Goal: Task Accomplishment & Management: Use online tool/utility

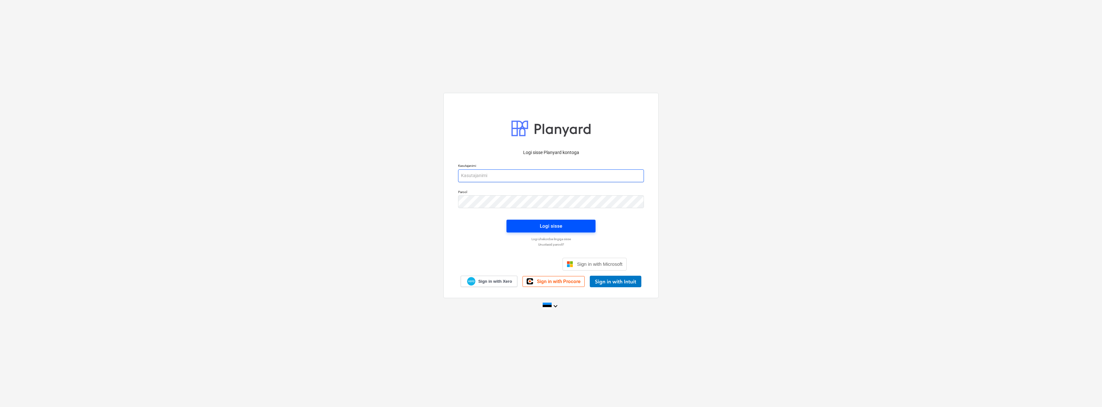
type input "[EMAIL_ADDRESS][DOMAIN_NAME]"
click at [549, 227] on div "Logi sisse" at bounding box center [551, 226] width 22 height 8
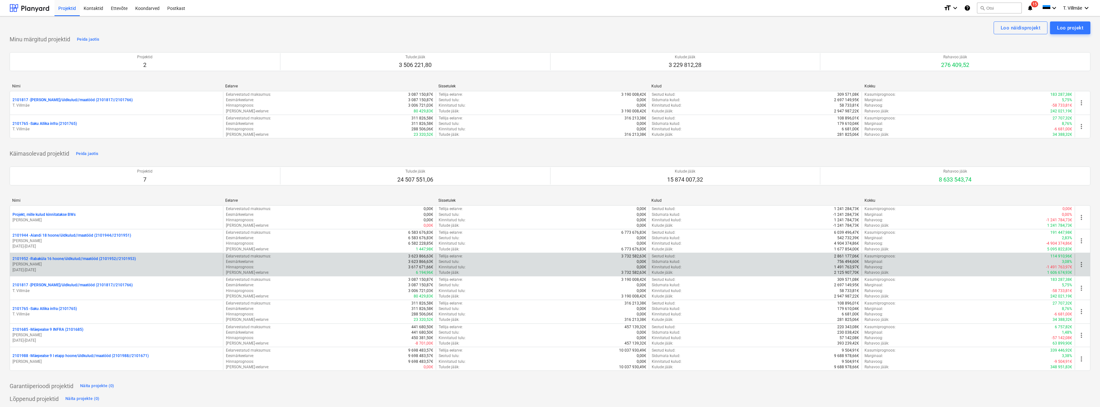
click at [63, 261] on p "2101952 - [GEOGRAPHIC_DATA] 16 hoone/üldkulud//maatööd (2101952//2101953)" at bounding box center [73, 258] width 123 height 5
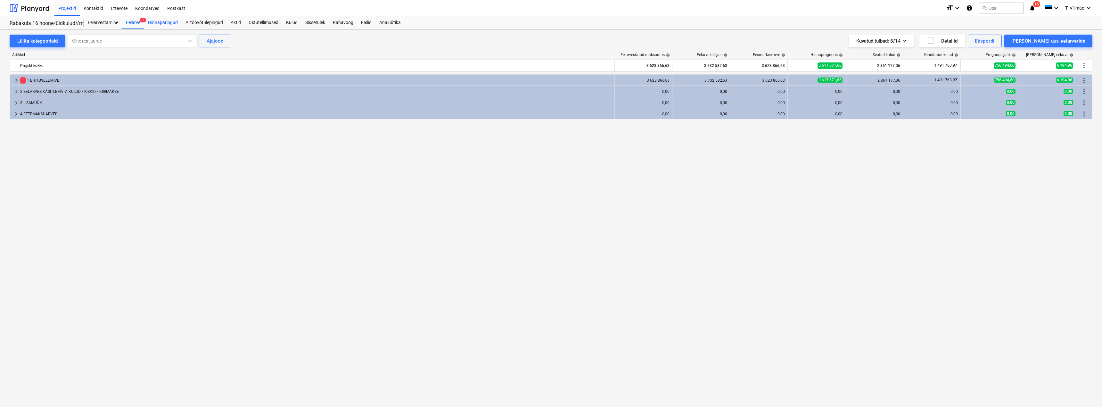
click at [159, 24] on div "Hinnapäringud" at bounding box center [162, 22] width 37 height 13
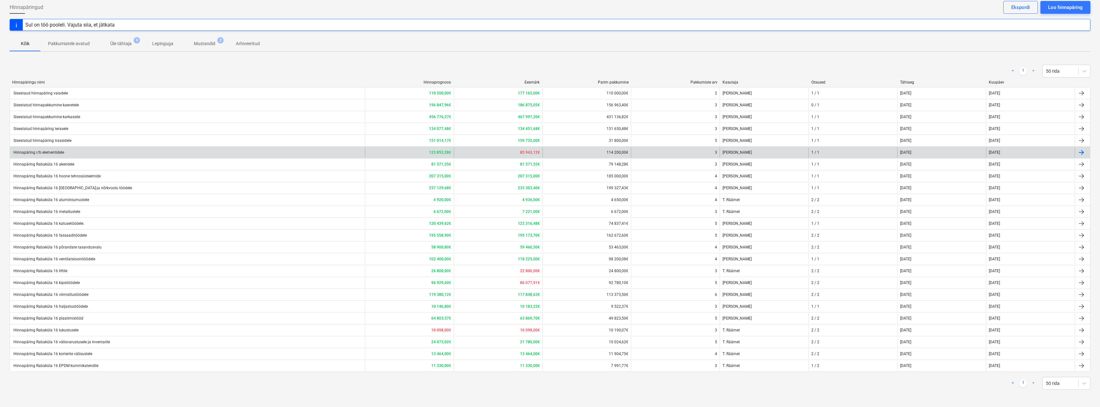
scroll to position [34, 0]
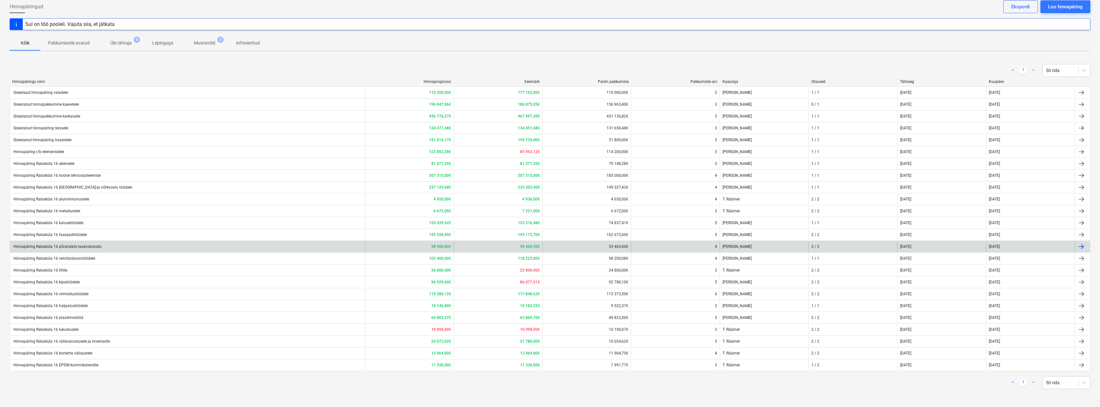
click at [62, 248] on div "Hinnapäring Rabaküla 16 põrandate tasandusvalu" at bounding box center [56, 247] width 89 height 4
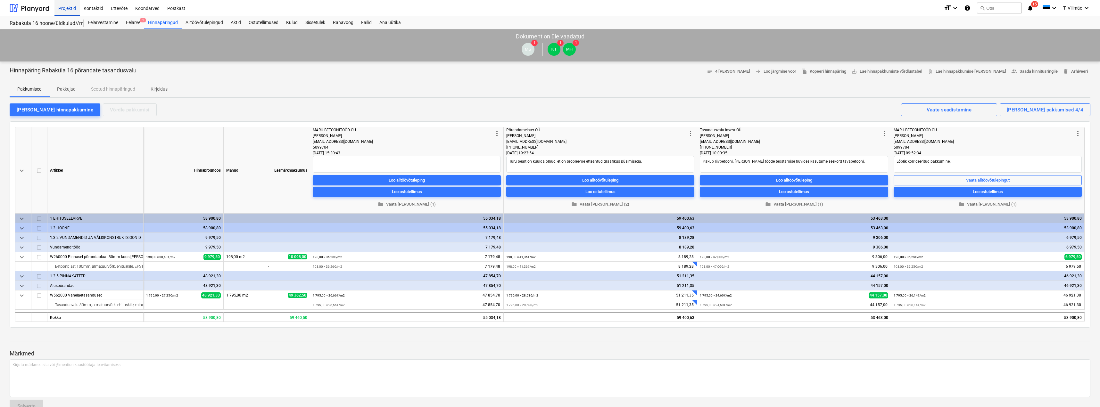
click at [66, 9] on div "Projektid" at bounding box center [66, 8] width 25 height 16
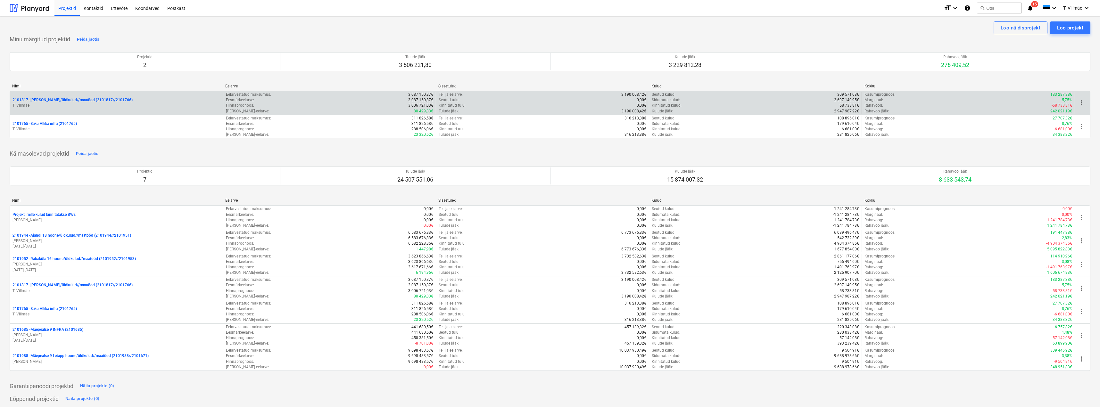
click at [62, 100] on p "2101817 - [PERSON_NAME]/üldkulud//maatööd (2101817//2101766)" at bounding box center [72, 99] width 120 height 5
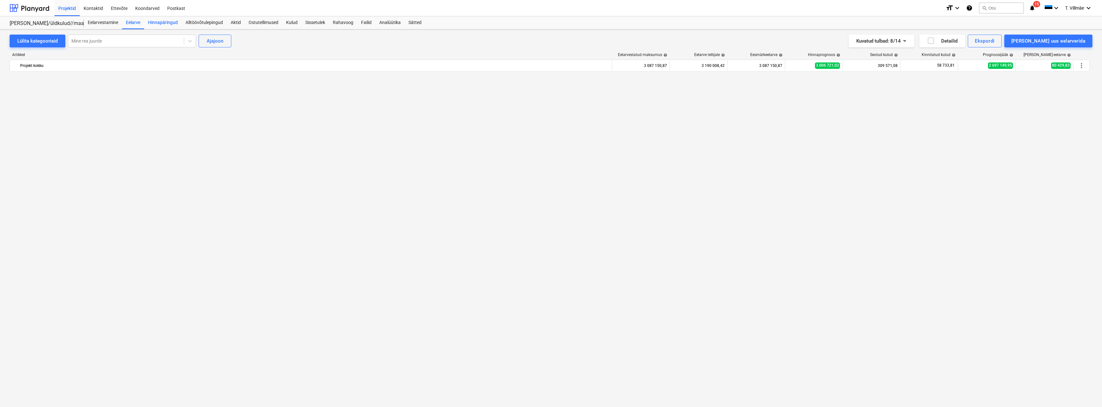
click at [167, 22] on div "Hinnapäringud" at bounding box center [162, 22] width 37 height 13
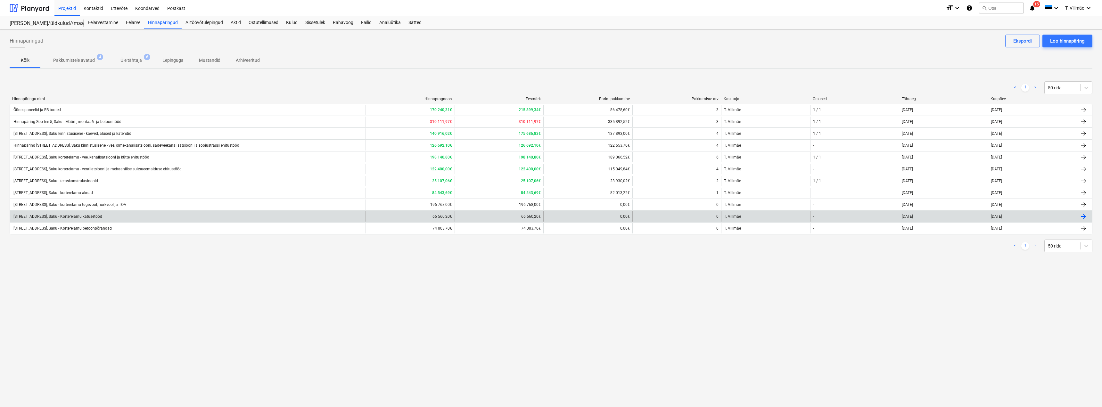
click at [101, 219] on div "[STREET_ADDRESS], Saku - Korterelamu katusetööd" at bounding box center [188, 217] width 356 height 10
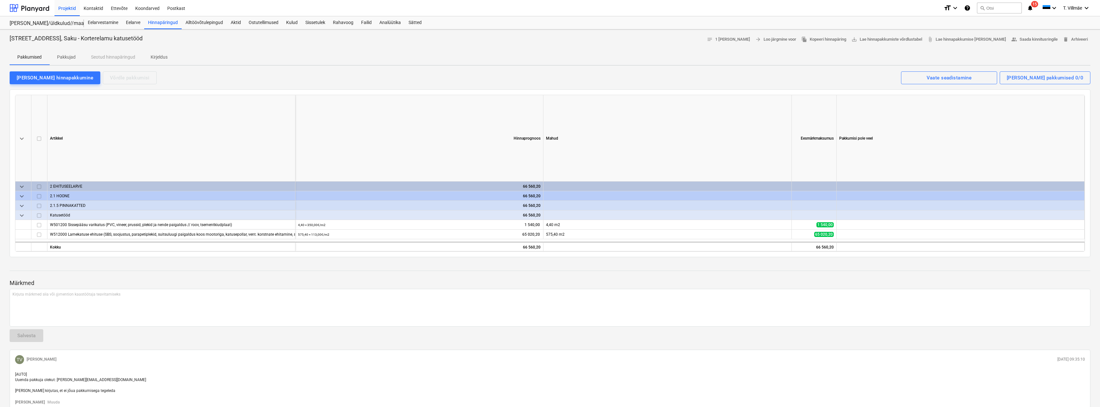
click at [65, 57] on p "Pakkujad" at bounding box center [66, 57] width 19 height 7
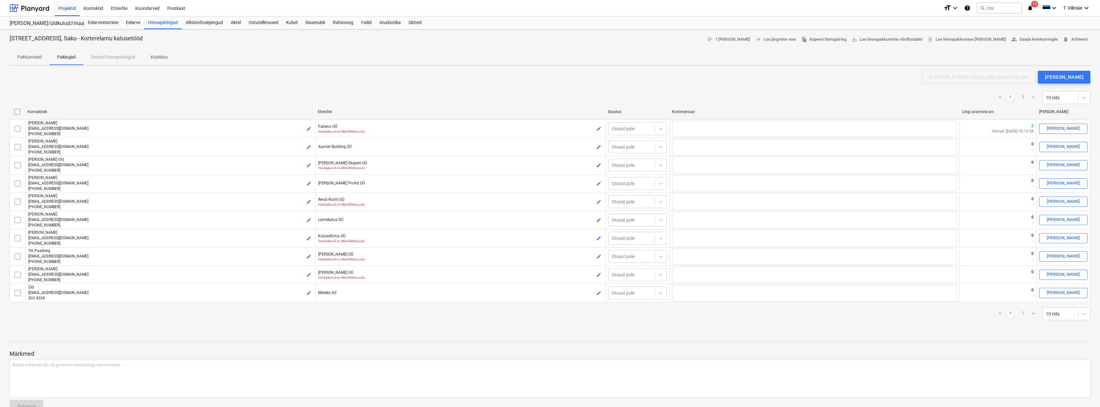
click at [1023, 314] on link "2" at bounding box center [1023, 314] width 8 height 8
type textarea "x"
checkbox input "false"
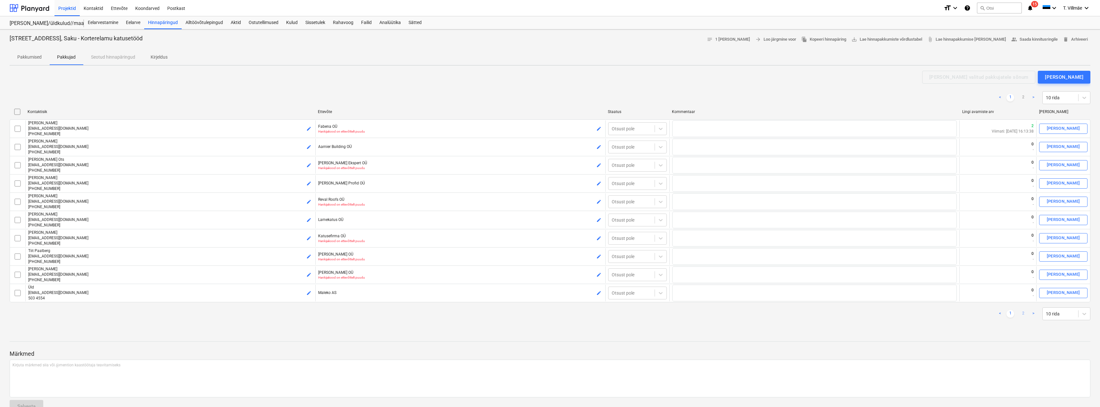
checkbox input "false"
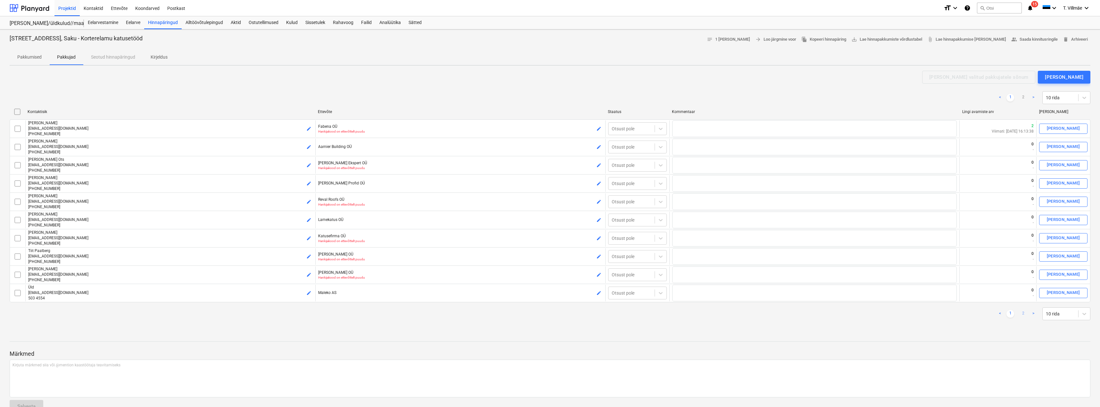
checkbox input "false"
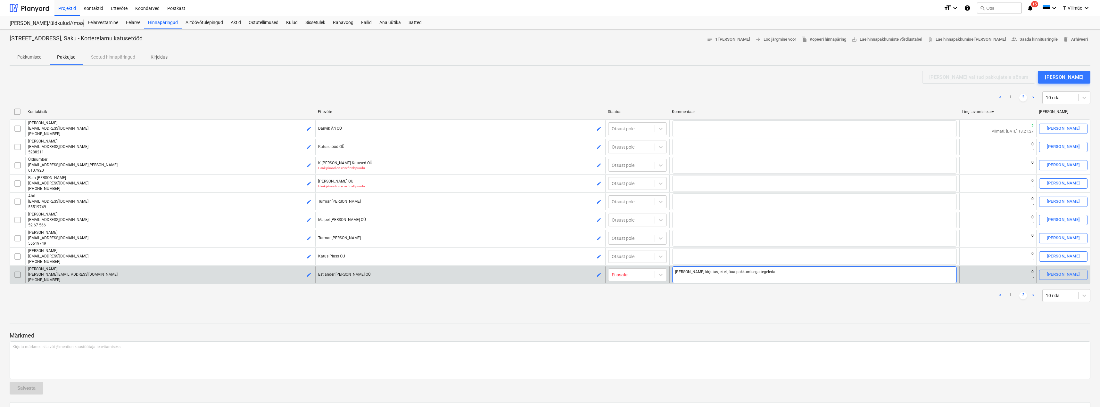
click at [694, 273] on textarea "[PERSON_NAME] kirjutas, et ei jõua pakkumisega tegeleda" at bounding box center [814, 275] width 285 height 17
type textarea "x"
type textarea "[PERSON_NAME] kirjutas, et ei jõua pakkumisega tegeleda"
type textarea "x"
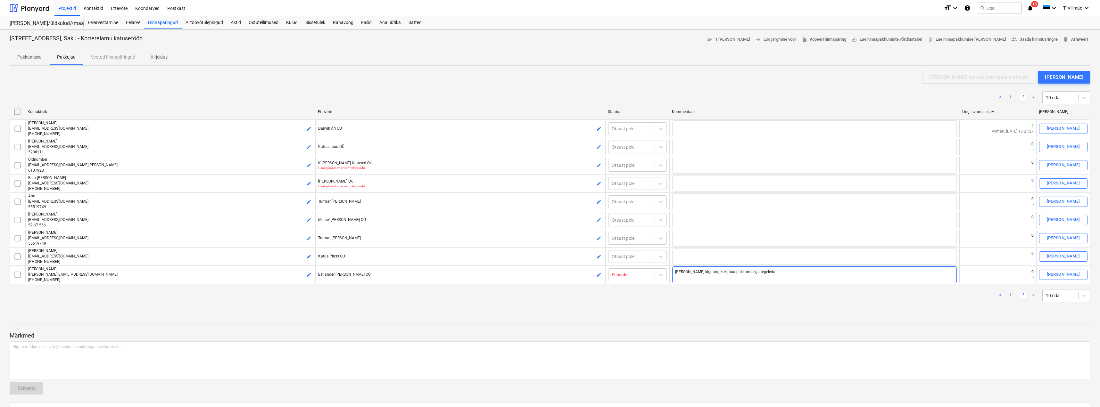
type textarea "[PERSON_NAME] kirjutas, et ei jõua pakkumisega tegeleda"
click at [679, 299] on div "< 1 2 > 10 rida" at bounding box center [550, 295] width 1081 height 13
click at [154, 21] on div "Hinnapäringud" at bounding box center [162, 22] width 37 height 13
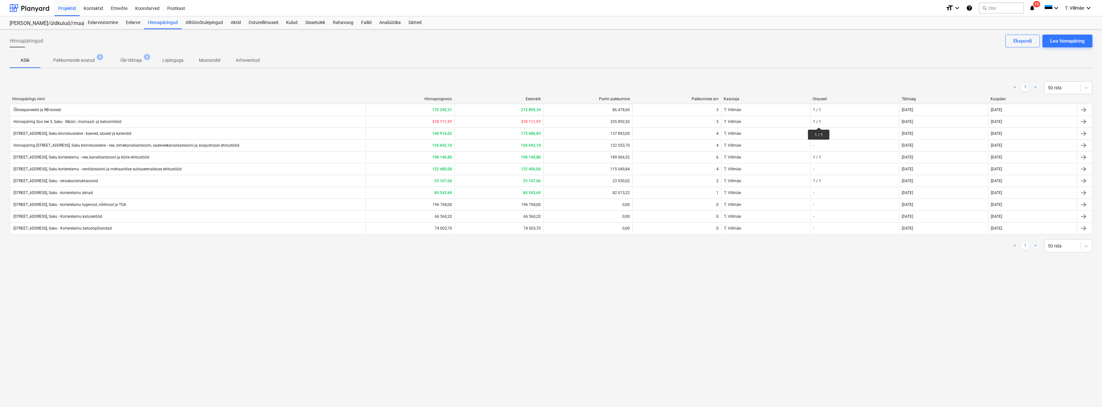
click at [819, 122] on div "1 / 1" at bounding box center [817, 122] width 8 height 4
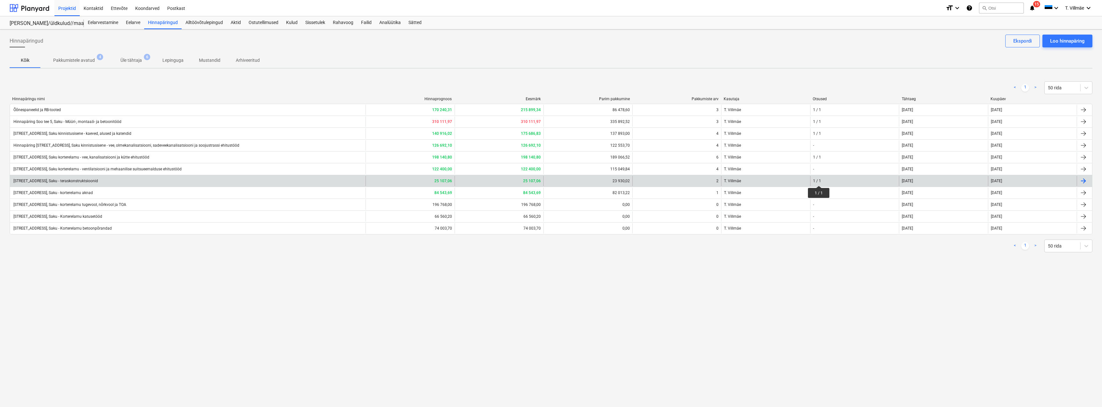
click at [819, 180] on div "1 / 1" at bounding box center [817, 181] width 8 height 4
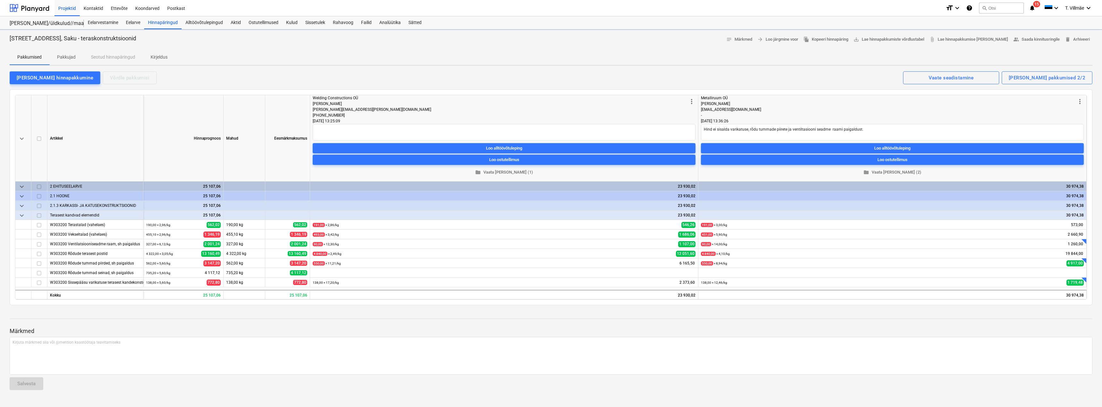
type textarea "x"
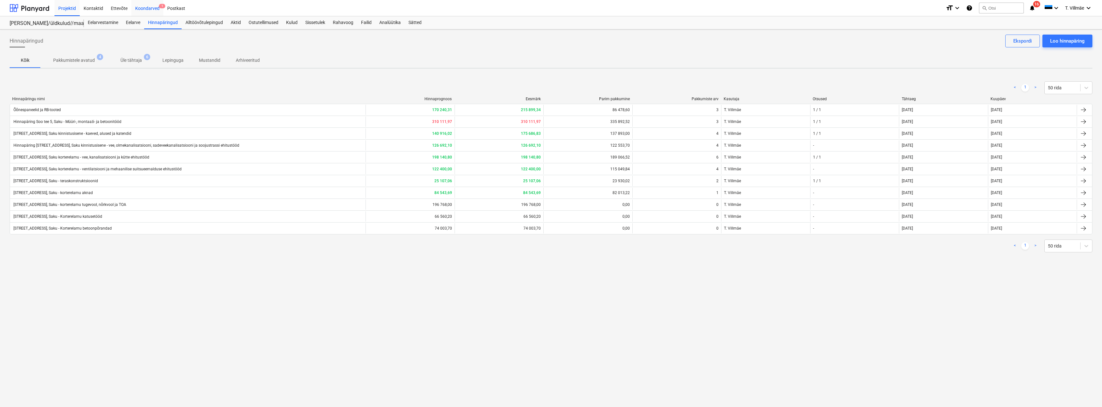
click at [142, 7] on div "Koondarved 1" at bounding box center [147, 8] width 32 height 16
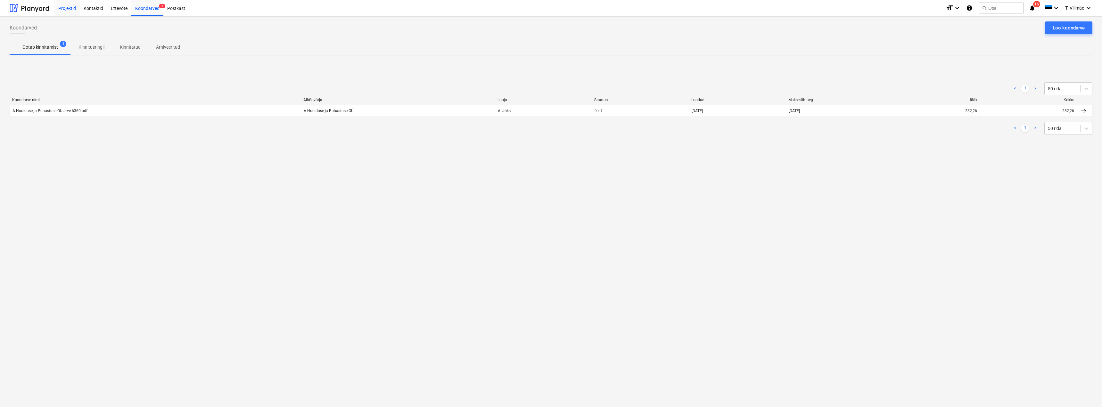
click at [66, 10] on div "Projektid" at bounding box center [66, 8] width 25 height 16
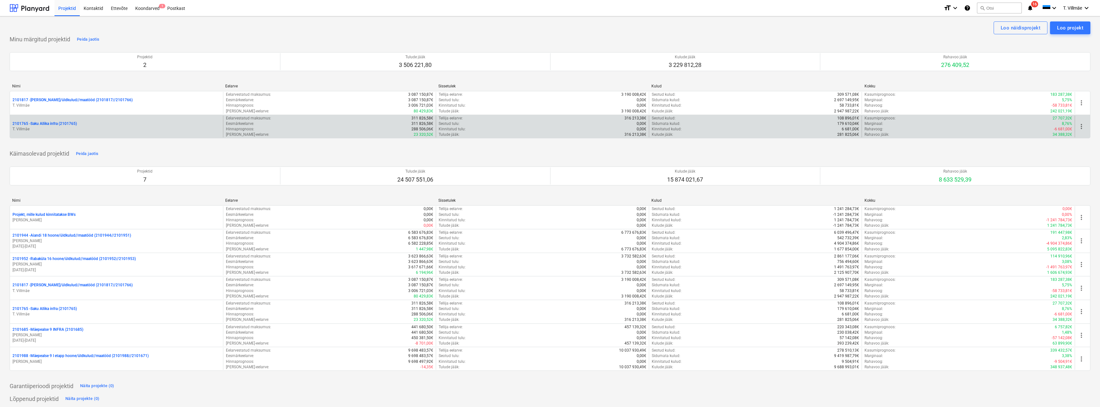
click at [56, 126] on p "2101765 - Saku Allika infra (2101765)" at bounding box center [44, 123] width 64 height 5
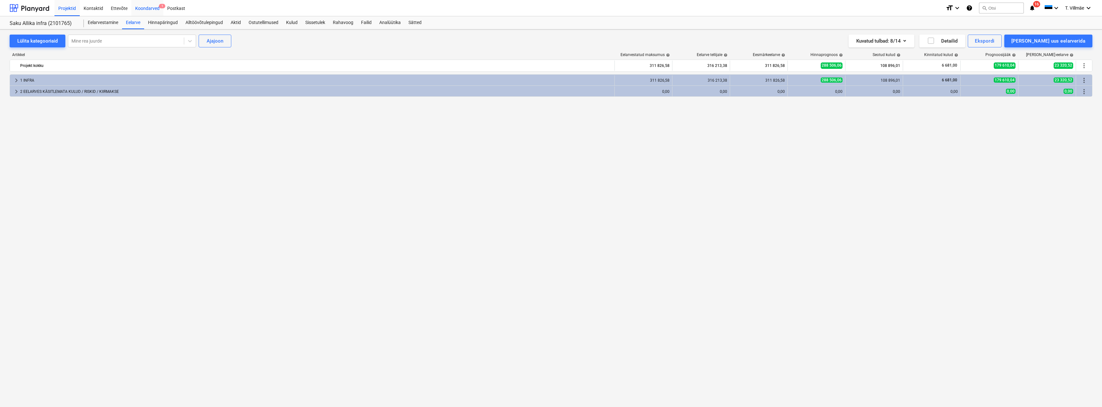
click at [146, 9] on div "Koondarved 1" at bounding box center [147, 8] width 32 height 16
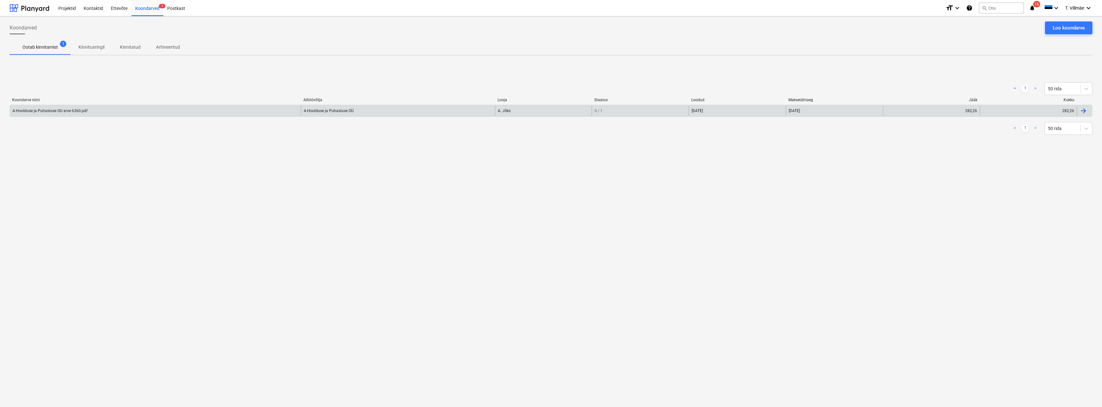
click at [67, 113] on div "A-Hoolduse ja Puhastuse OU arve 6360.pdf" at bounding box center [49, 111] width 75 height 4
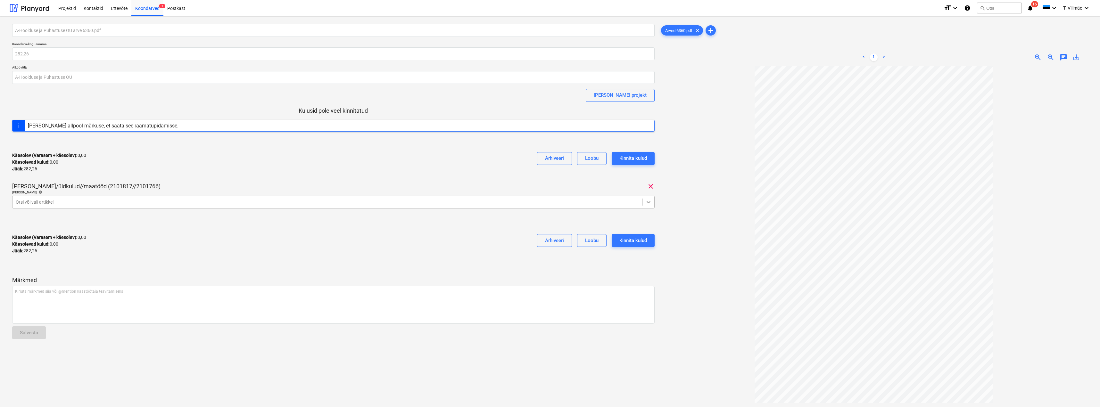
click at [648, 202] on icon at bounding box center [649, 202] width 4 height 2
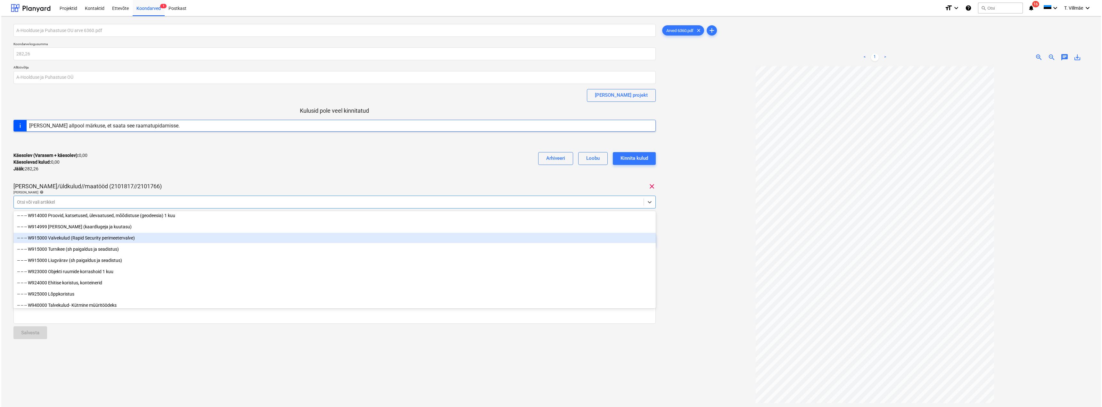
scroll to position [3589, 0]
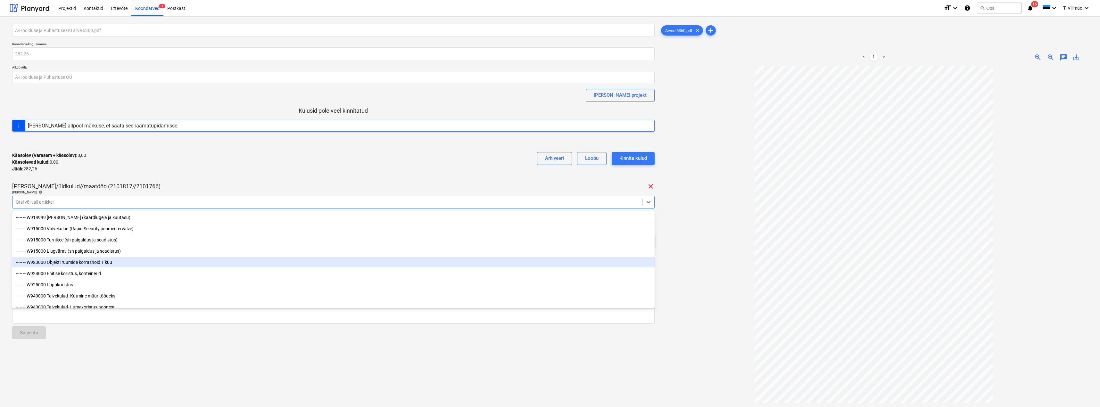
click at [97, 263] on div "-- -- -- W923000 Objekti ruumide korrashoid 1 kuu" at bounding box center [333, 262] width 643 height 10
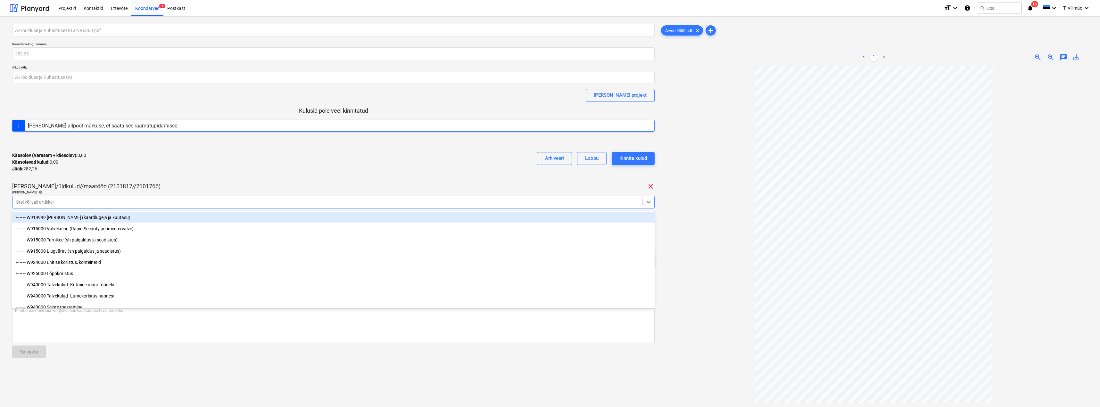
click at [216, 157] on div "Käesolev (Varasem + käesolev) : 0,00 Käesolevad kulud : 0,00 Jääk : 282,26 Arhi…" at bounding box center [333, 162] width 643 height 30
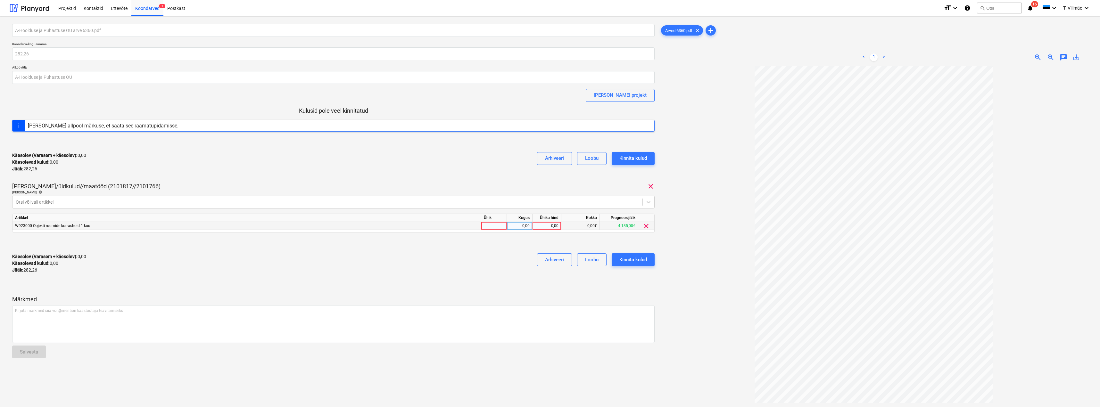
click at [489, 223] on div at bounding box center [494, 226] width 26 height 8
type input "kmpl"
click at [519, 224] on div "0,00" at bounding box center [520, 226] width 20 height 8
type input "1"
click at [553, 224] on div "0,00" at bounding box center [546, 226] width 23 height 8
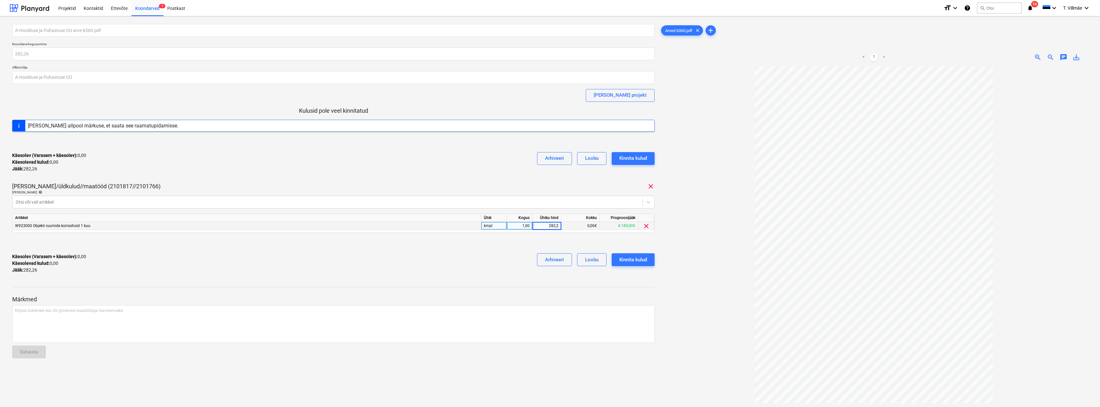
type input "282,26"
click at [483, 251] on div "Käesolev (Varasem + käesolev) : 282,26 Käesolevad kulud : 282,26 Jääk : 0,00 Ar…" at bounding box center [333, 263] width 643 height 30
click at [633, 259] on div "Kinnita kulud" at bounding box center [633, 260] width 28 height 8
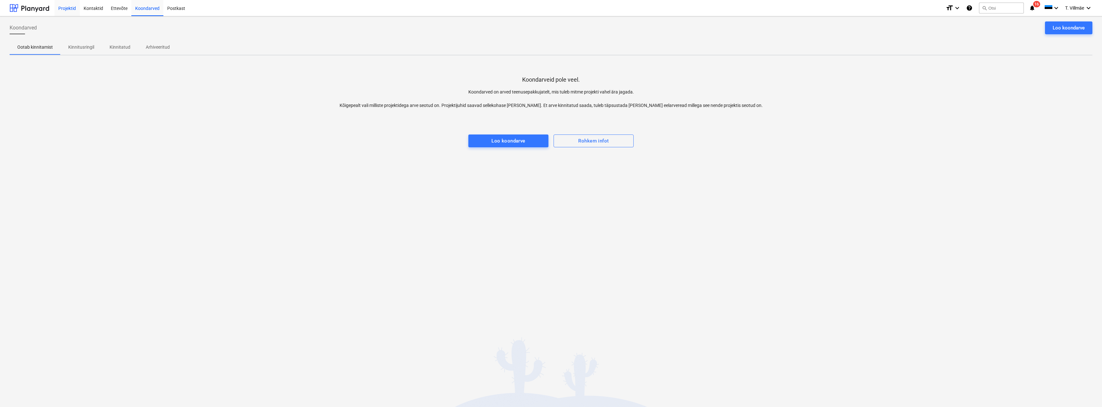
click at [64, 11] on div "Projektid" at bounding box center [66, 8] width 25 height 16
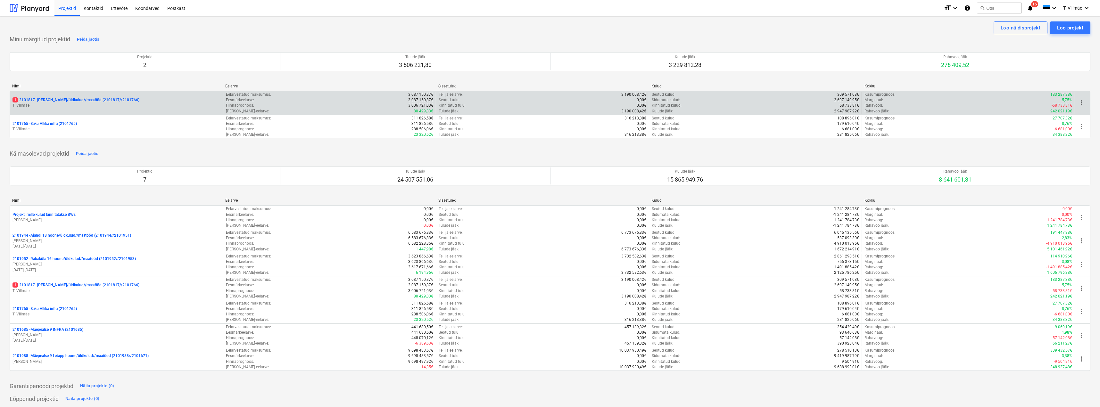
click at [40, 101] on p "1 2101817 - [PERSON_NAME]/üldkulud//maatööd (2101817//2101766)" at bounding box center [75, 99] width 127 height 5
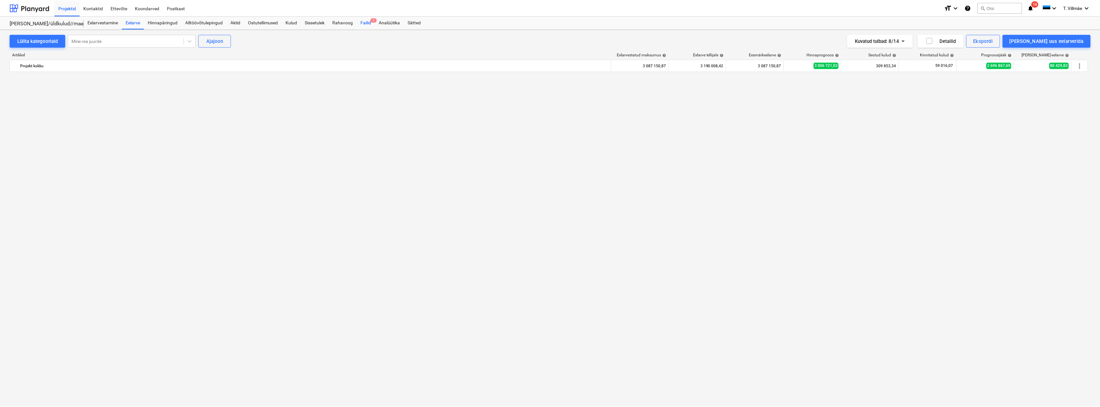
scroll to position [2406, 0]
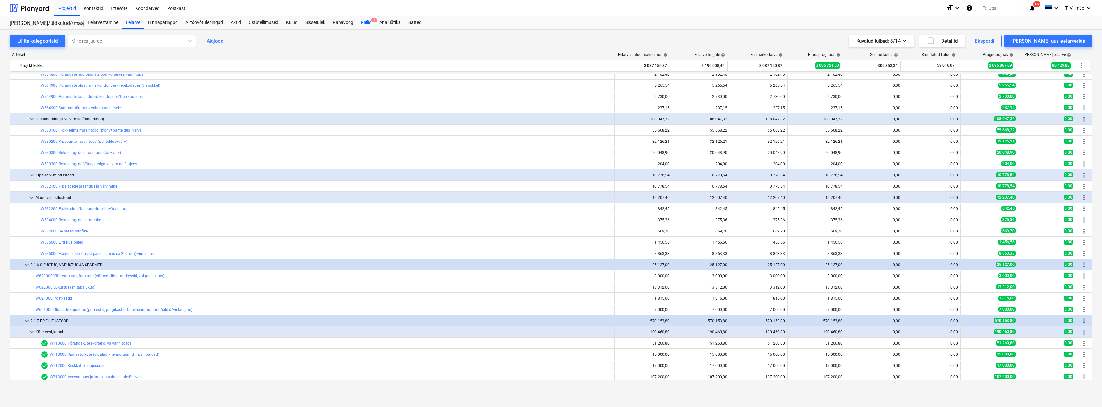
click at [365, 23] on div "Failid 1" at bounding box center [366, 22] width 18 height 13
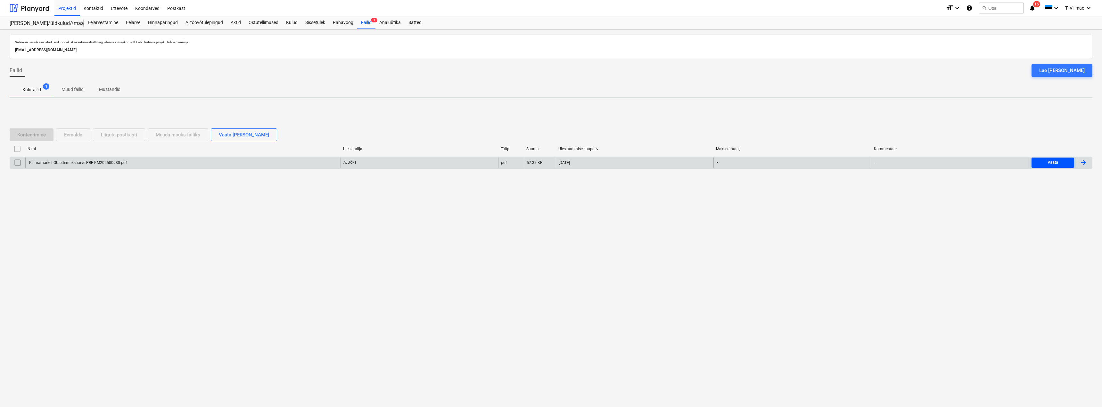
click at [1044, 163] on span "Vaata" at bounding box center [1052, 162] width 37 height 7
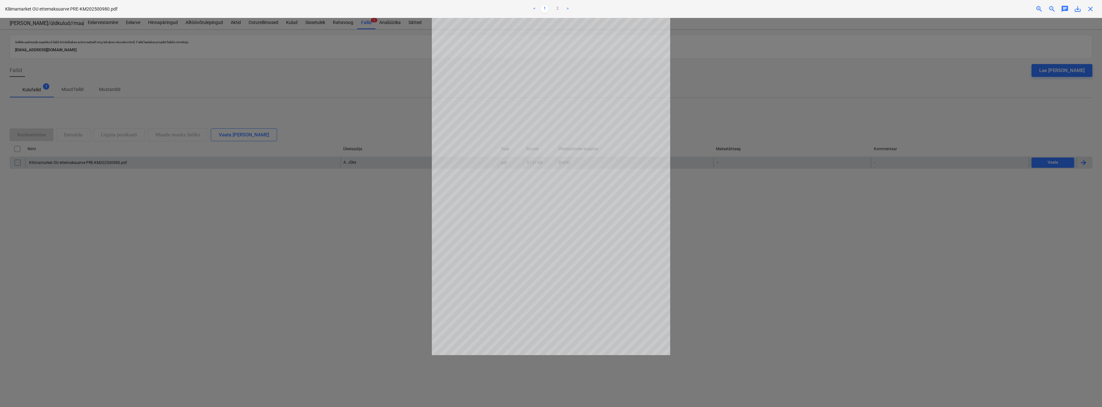
click at [714, 111] on div at bounding box center [551, 212] width 1102 height 389
click at [558, 7] on link "2" at bounding box center [558, 9] width 8 height 8
click at [778, 112] on div at bounding box center [551, 212] width 1102 height 389
click at [1089, 7] on span "close" at bounding box center [1091, 9] width 8 height 8
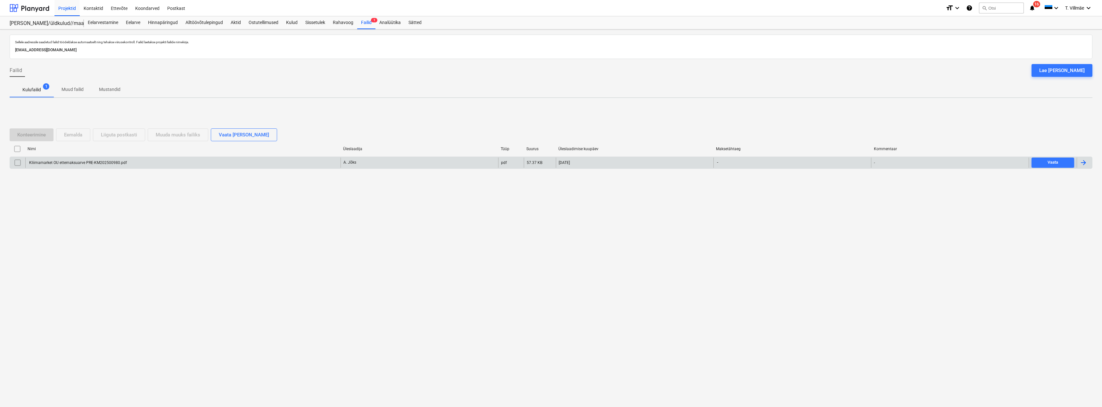
click at [1083, 165] on div at bounding box center [1084, 163] width 8 height 8
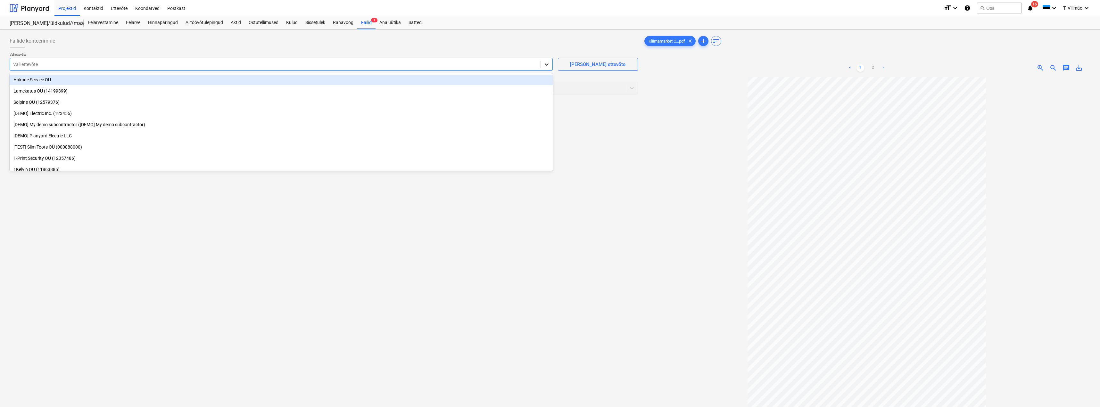
click at [548, 65] on icon at bounding box center [546, 64] width 6 height 6
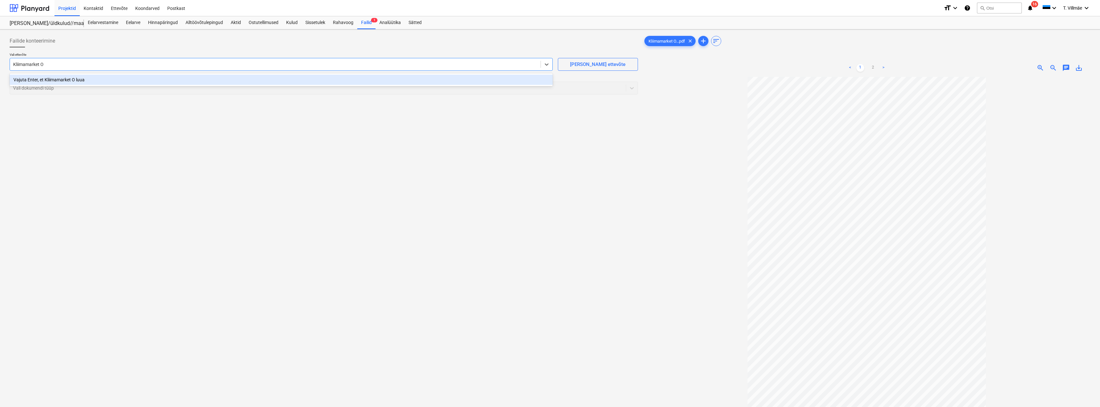
type input "Kliimamarket OÜ"
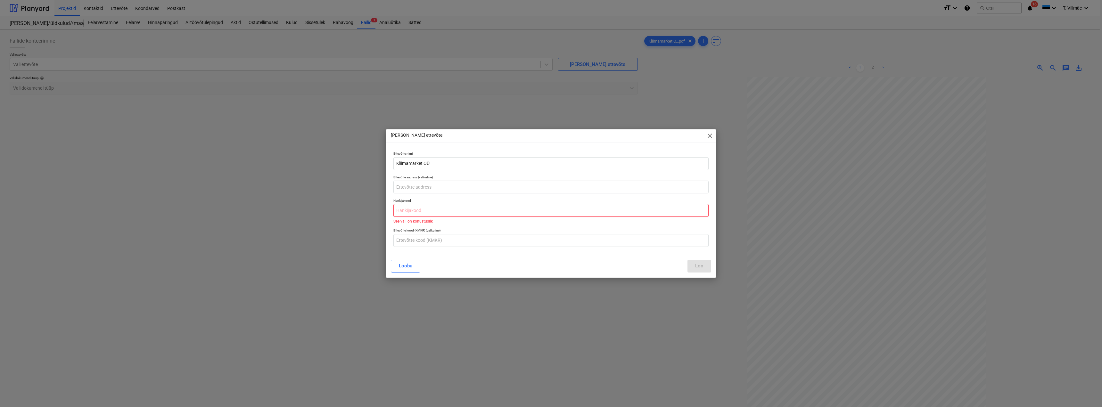
click at [427, 211] on input "text" at bounding box center [551, 210] width 315 height 13
click at [435, 240] on input "text" at bounding box center [551, 240] width 315 height 13
click at [434, 209] on input "text" at bounding box center [551, 210] width 315 height 13
click at [417, 240] on input "text" at bounding box center [551, 240] width 315 height 13
type input "EE101156714"
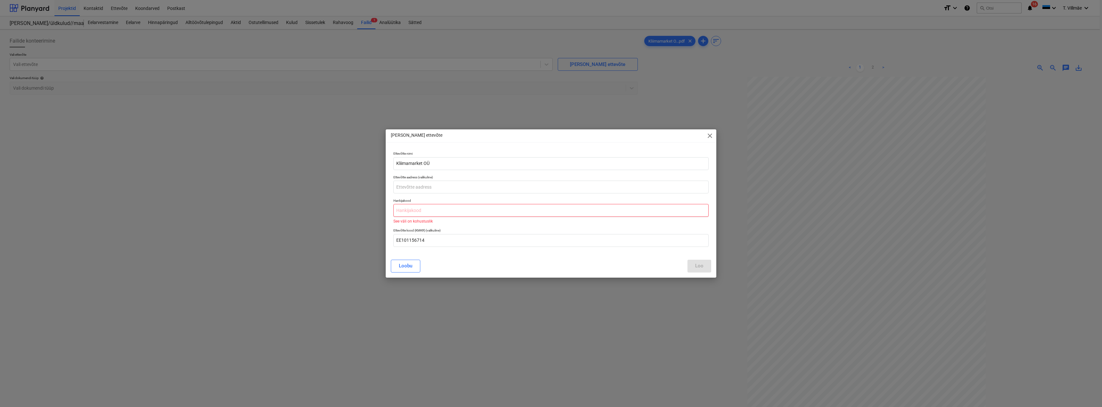
click at [417, 212] on input "text" at bounding box center [551, 210] width 315 height 13
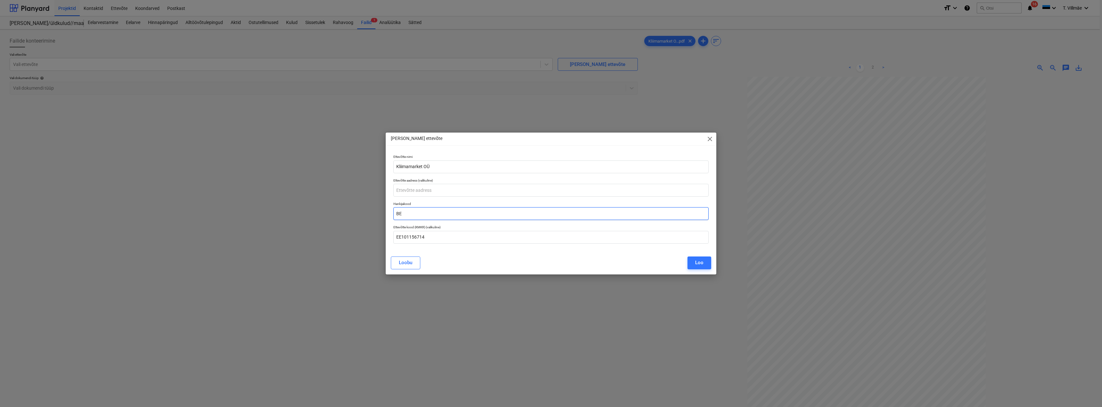
type input "B"
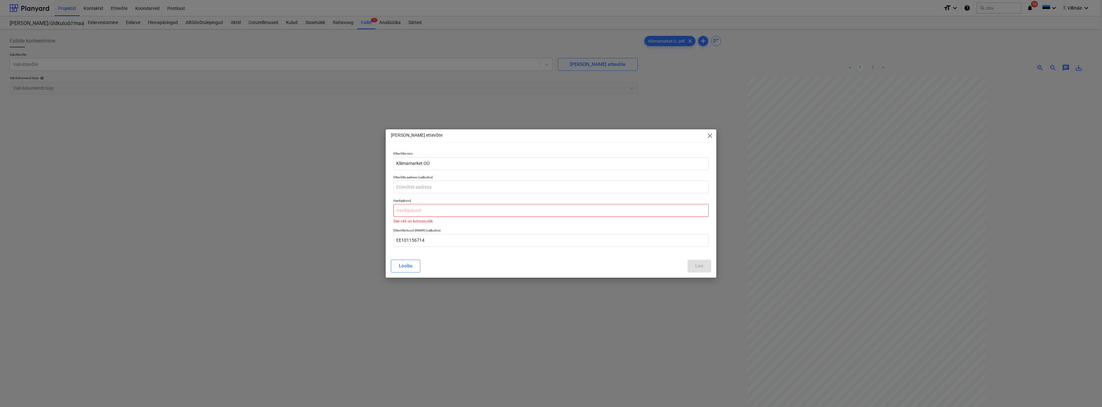
paste input "17195887"
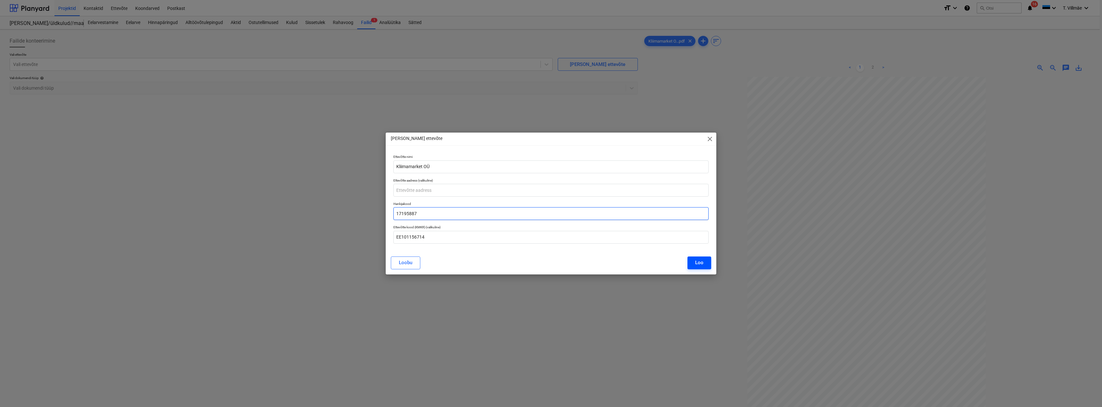
type input "17195887"
click at [701, 262] on div "Loo" at bounding box center [699, 263] width 8 height 8
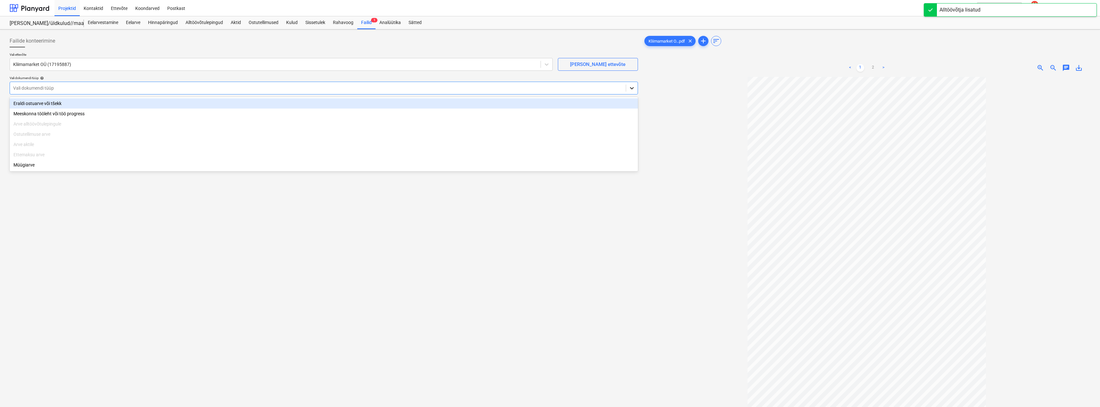
click at [635, 87] on icon at bounding box center [632, 88] width 6 height 6
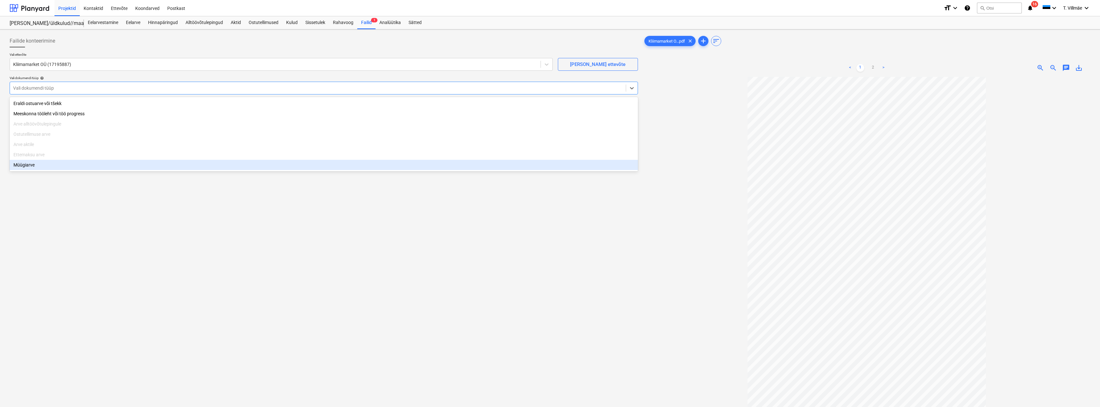
click at [29, 167] on div "Müügiarve" at bounding box center [324, 165] width 628 height 10
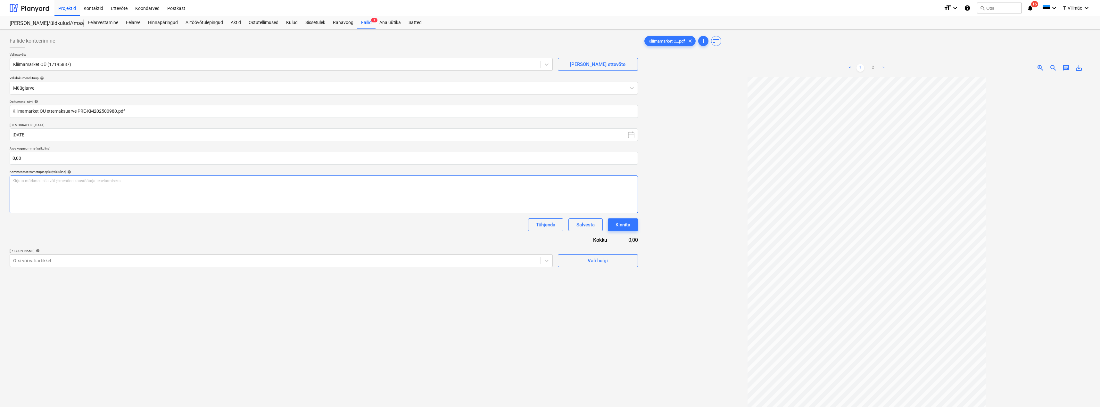
click at [38, 178] on div "Kirjuta märkmed siia või @mention kaastöötaja teavitamiseks ﻿" at bounding box center [324, 195] width 628 height 38
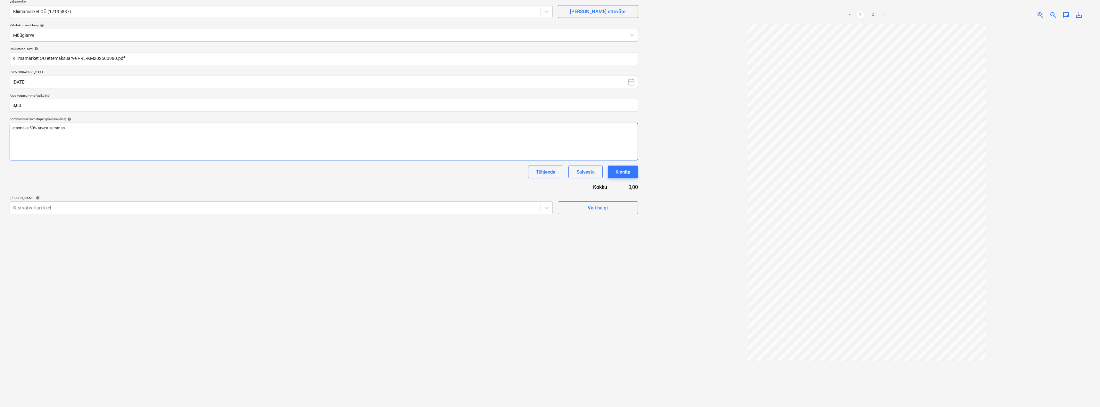
scroll to position [64, 0]
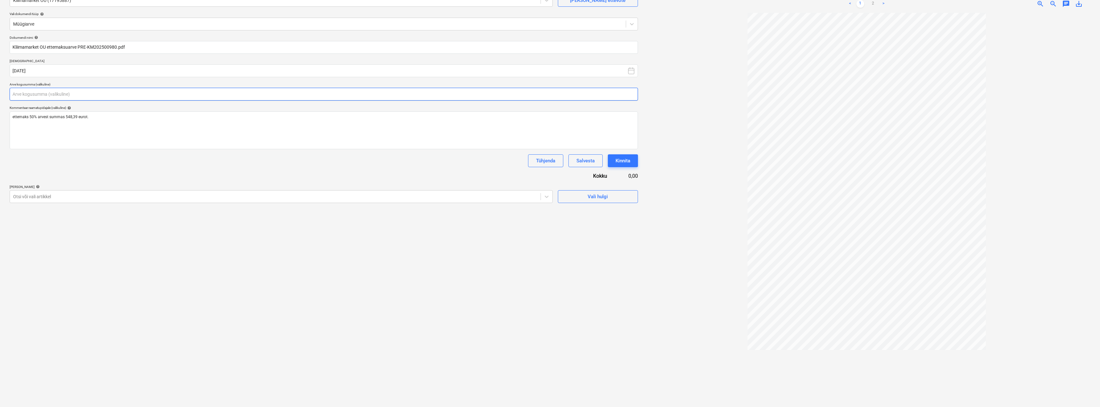
click at [40, 95] on input "text" at bounding box center [324, 94] width 628 height 13
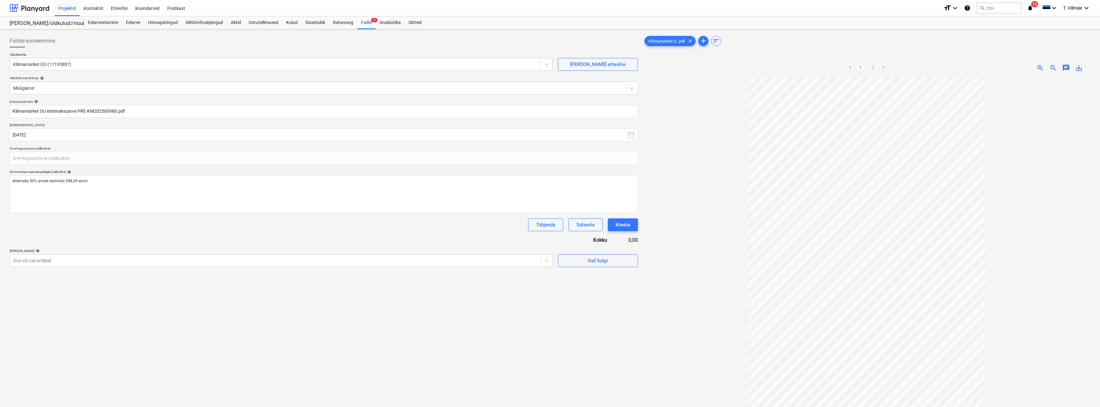
type input "0,00"
click at [872, 68] on link "2" at bounding box center [873, 68] width 8 height 8
click at [861, 67] on link "1" at bounding box center [861, 68] width 8 height 8
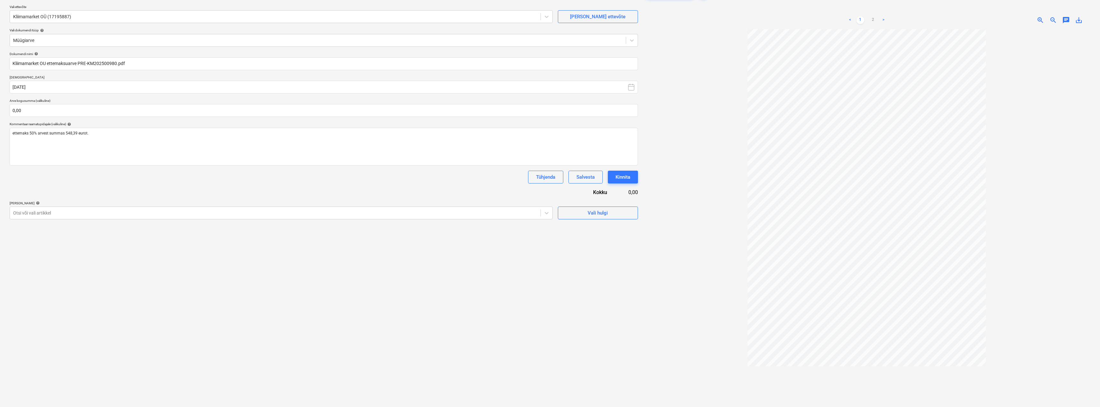
scroll to position [32, 0]
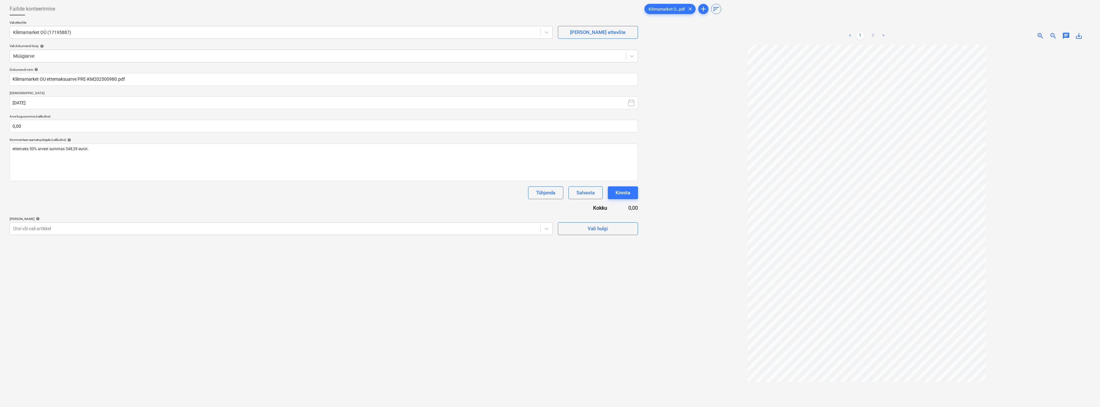
click at [873, 36] on link "2" at bounding box center [873, 36] width 8 height 8
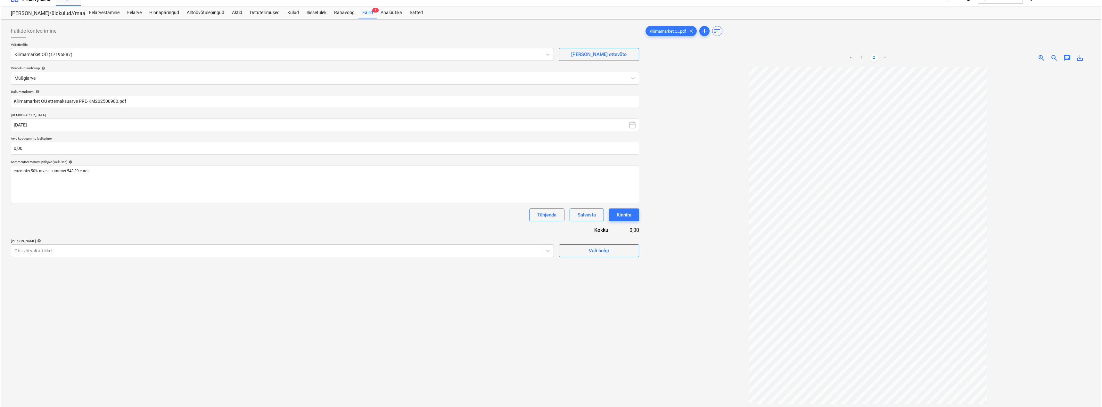
scroll to position [0, 0]
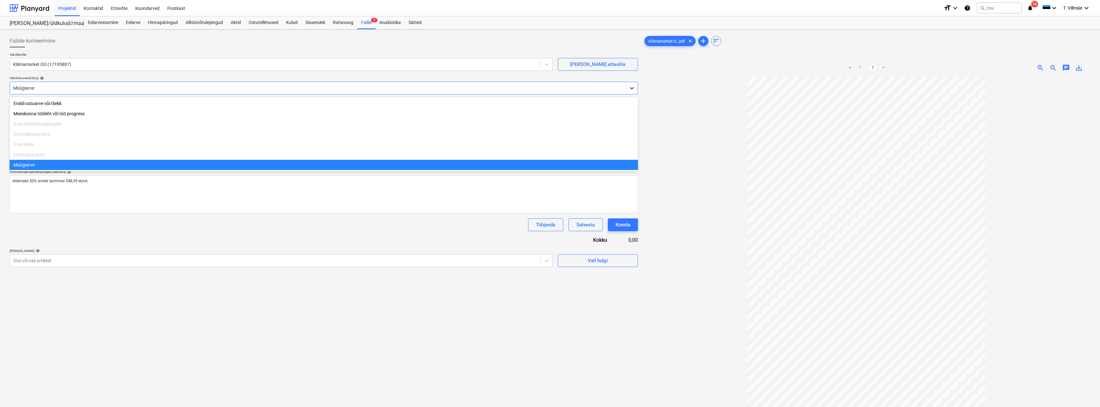
click at [629, 92] on div at bounding box center [632, 88] width 12 height 12
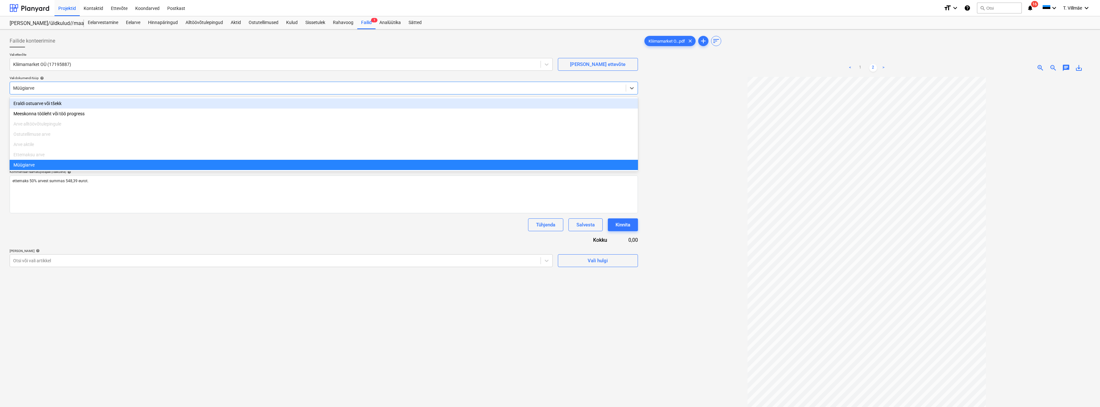
click at [32, 105] on div "Eraldi ostuarve või tšekk" at bounding box center [324, 103] width 628 height 10
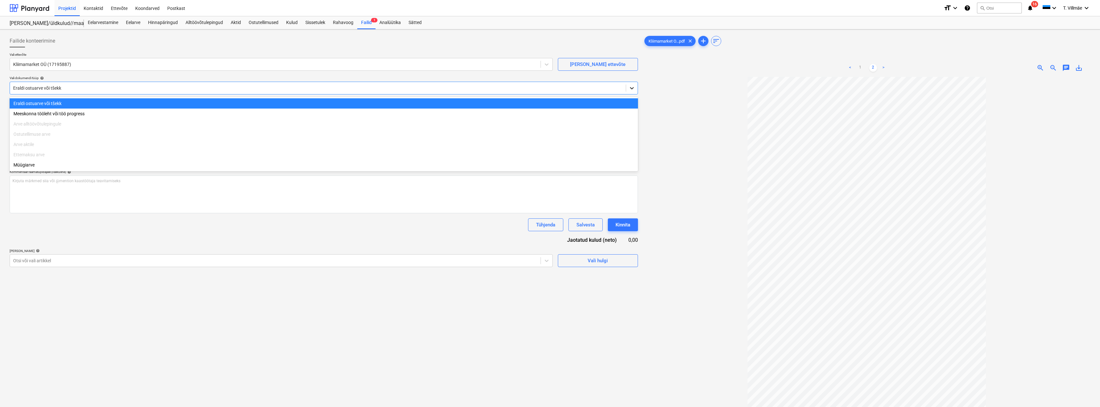
click at [633, 89] on icon at bounding box center [632, 88] width 6 height 6
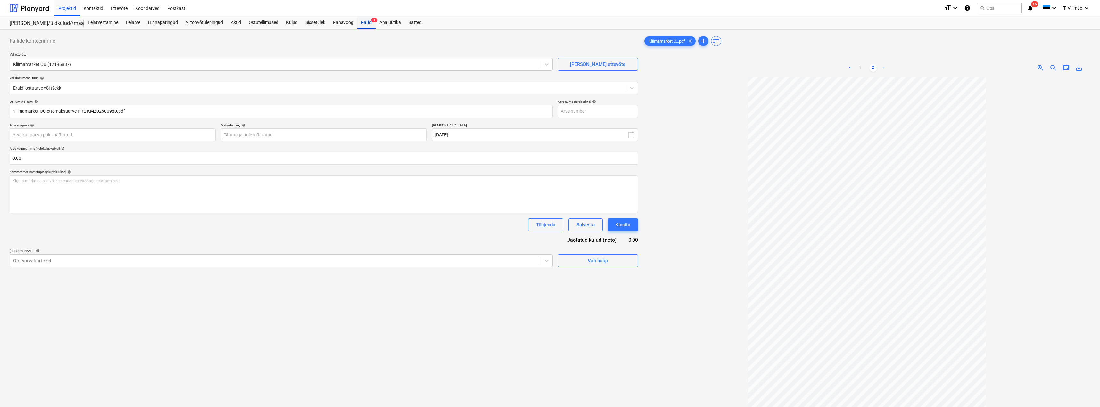
click at [368, 22] on div "Failid 1" at bounding box center [366, 22] width 18 height 13
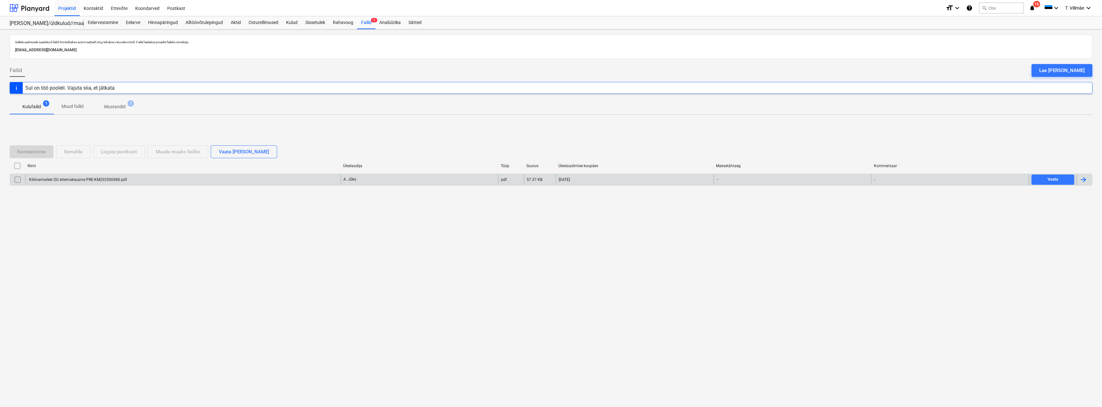
click at [1085, 180] on div at bounding box center [1084, 180] width 8 height 8
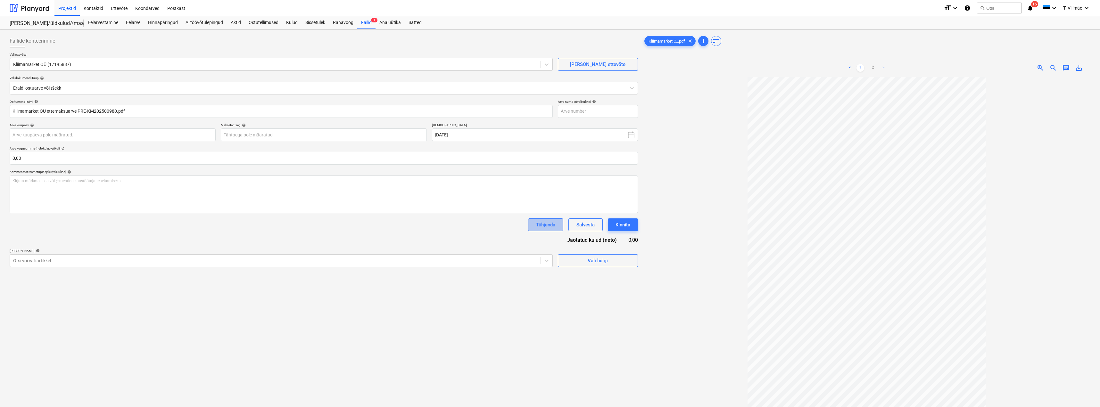
click at [548, 225] on div "Tühjenda" at bounding box center [545, 225] width 19 height 8
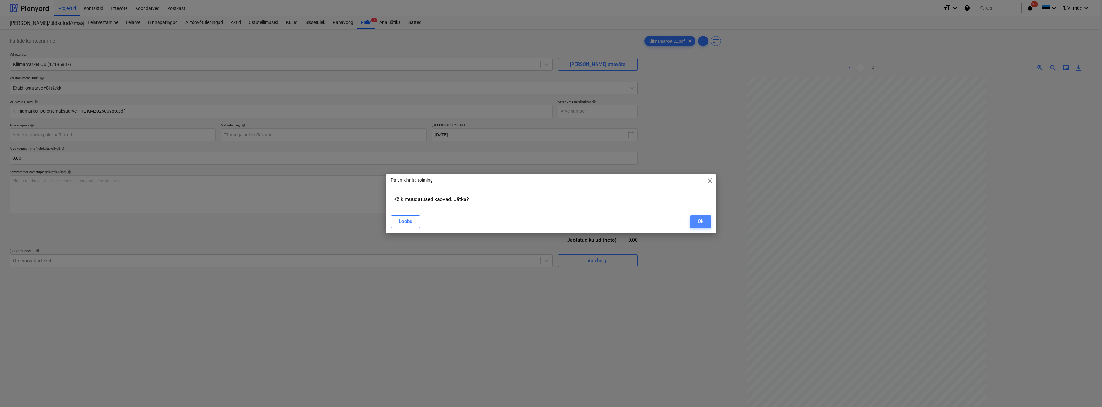
click at [696, 220] on button "Ok" at bounding box center [700, 221] width 21 height 13
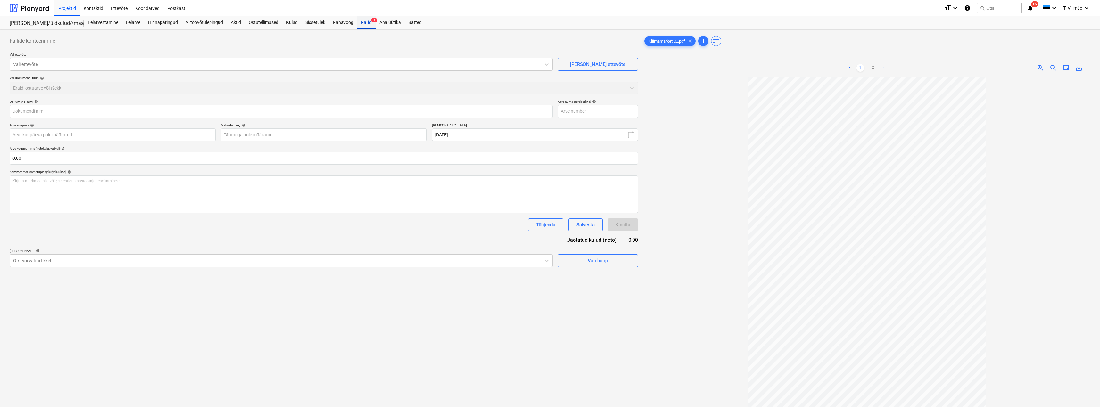
click at [366, 21] on div "Failid 1" at bounding box center [366, 22] width 18 height 13
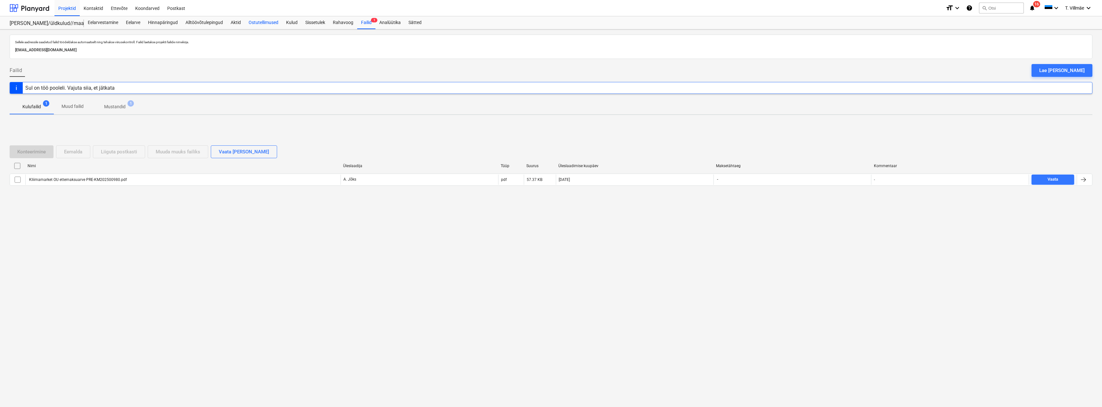
click at [265, 24] on div "Ostutellimused" at bounding box center [263, 22] width 37 height 13
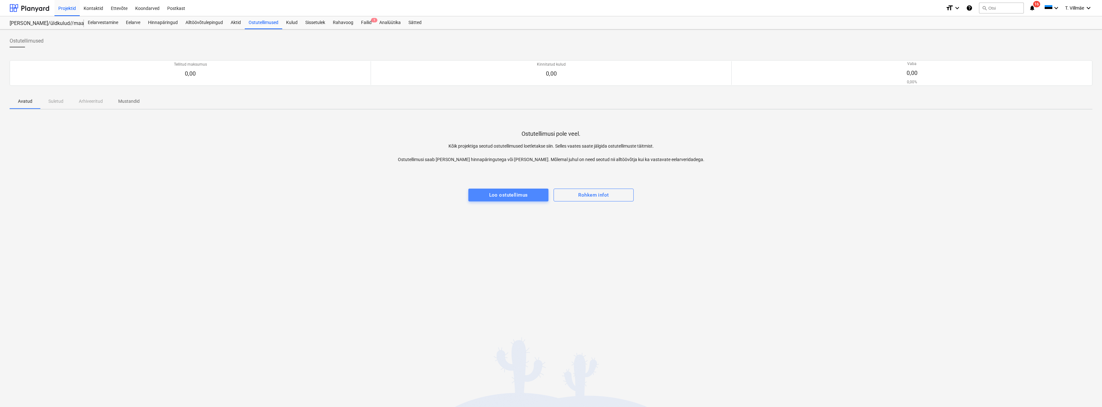
click at [485, 196] on span "Loo ostutellimus" at bounding box center [509, 195] width 66 height 8
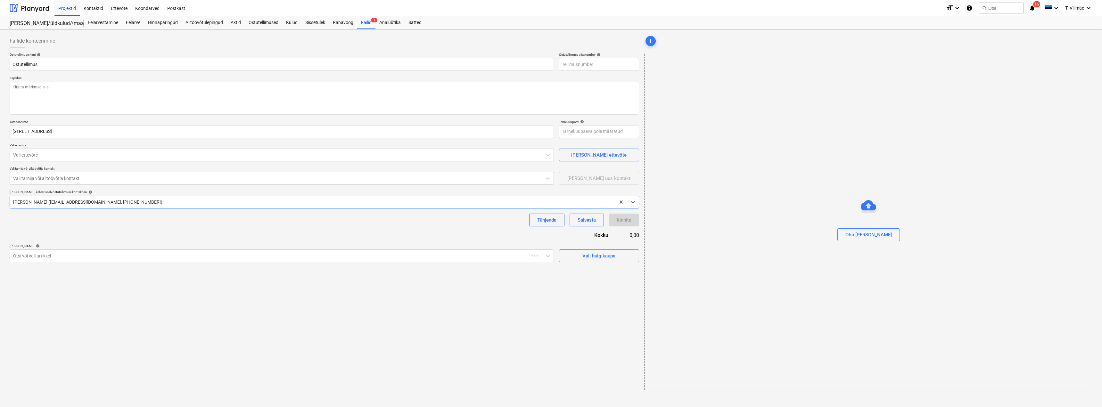
type textarea "x"
type input "2101817-PO-001"
click at [549, 156] on icon at bounding box center [548, 155] width 6 height 6
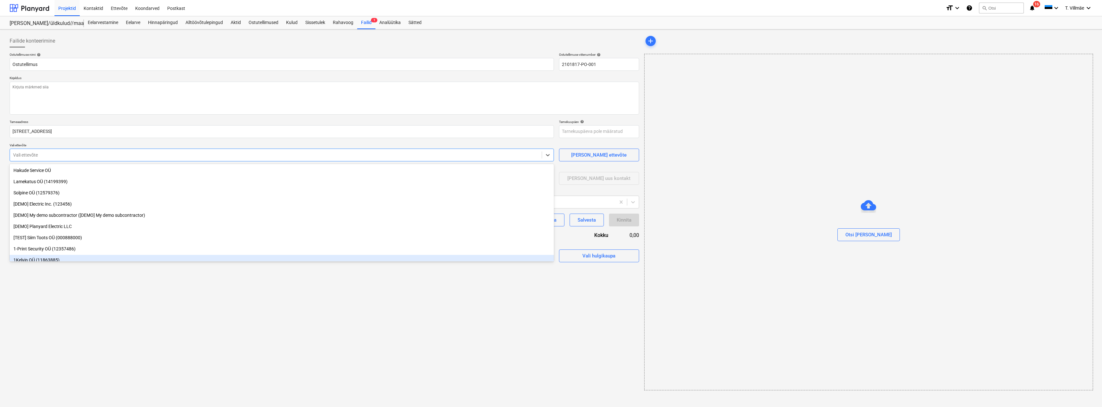
type textarea "x"
click at [415, 286] on div "Failide konteerimine Ostutellimuse nimi help Ostutellimus Ostutellimuse viitenu…" at bounding box center [324, 212] width 635 height 361
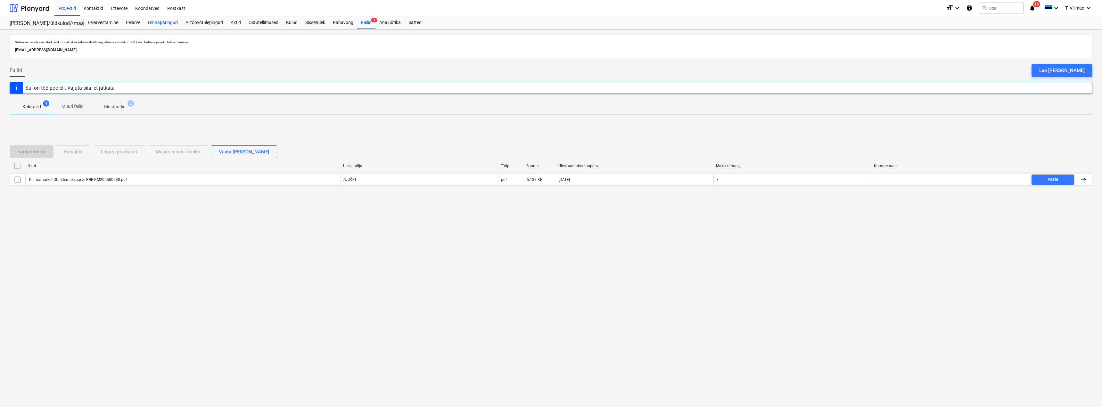
click at [172, 21] on div "Hinnapäringud" at bounding box center [162, 22] width 37 height 13
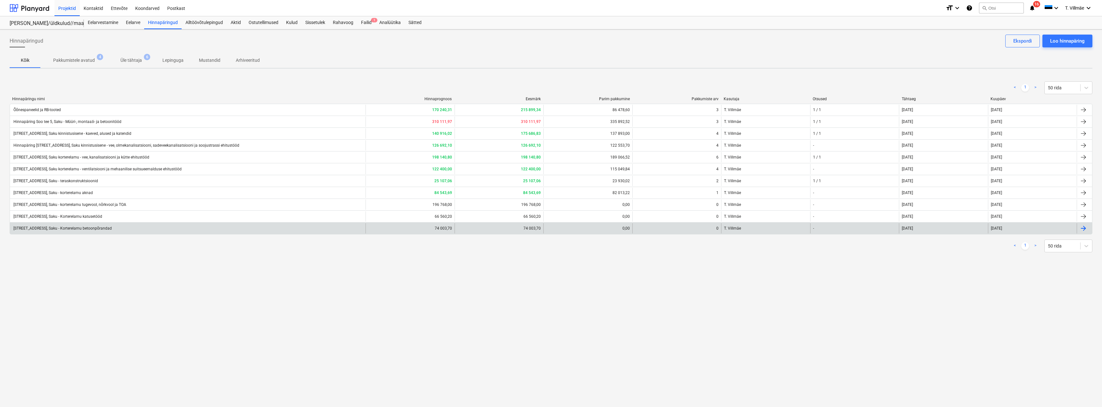
click at [85, 228] on div "[STREET_ADDRESS], Saku - Korterelamu betoonpõrandad" at bounding box center [61, 228] width 99 height 4
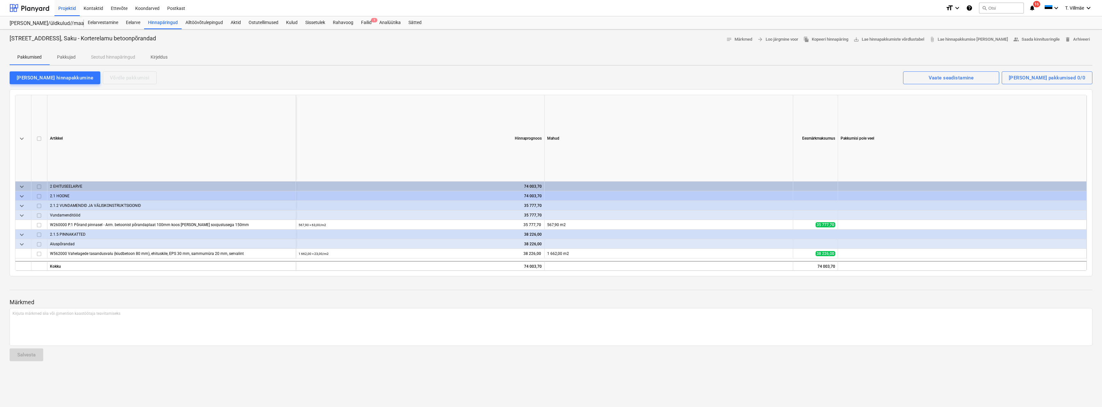
click at [63, 56] on p "Pakkujad" at bounding box center [66, 57] width 19 height 7
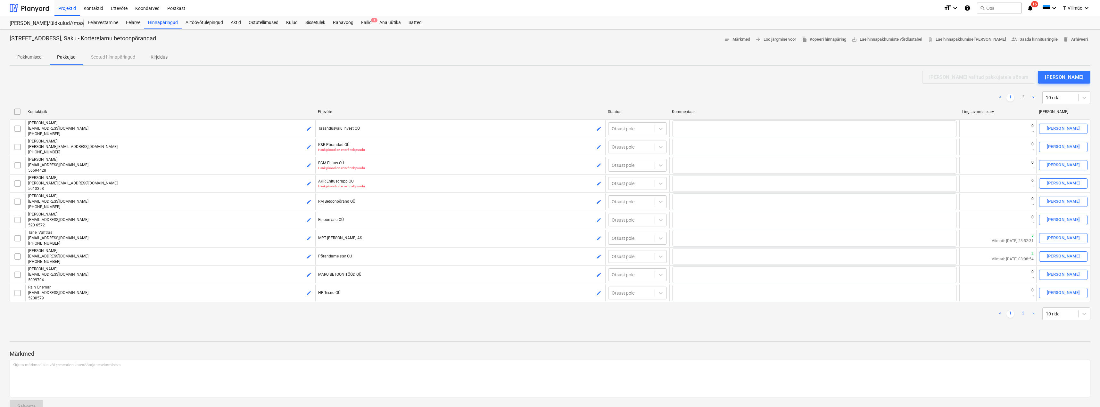
click at [1023, 315] on link "2" at bounding box center [1023, 314] width 8 height 8
checkbox input "false"
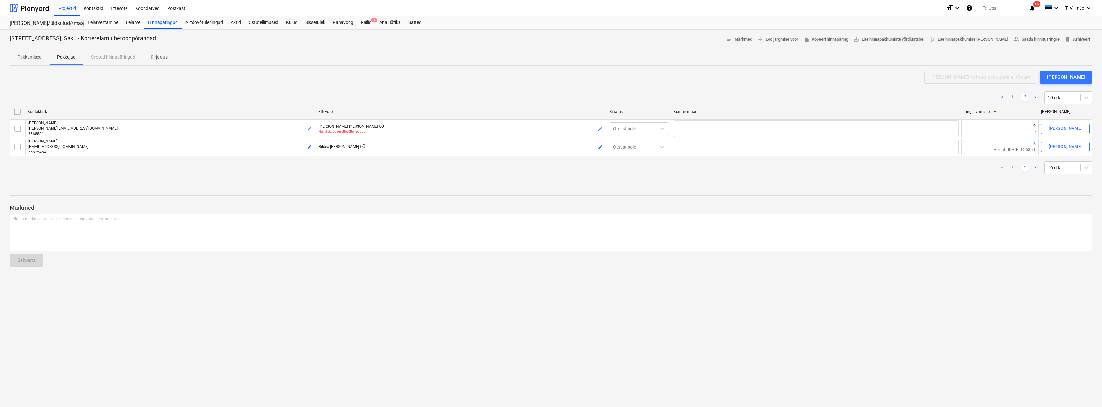
click at [1012, 167] on link "1" at bounding box center [1013, 168] width 8 height 8
checkbox input "false"
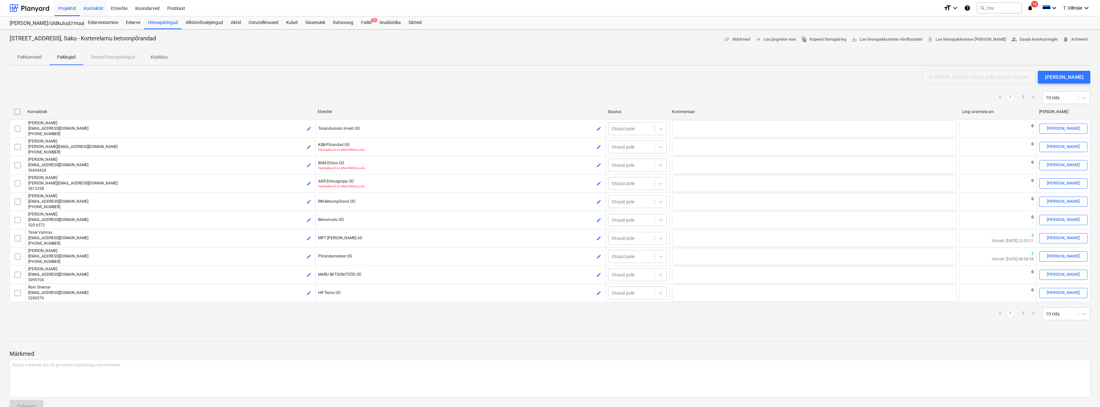
drag, startPoint x: 69, startPoint y: 9, endPoint x: 81, endPoint y: 0, distance: 15.2
click at [69, 9] on div "Projektid" at bounding box center [66, 8] width 25 height 16
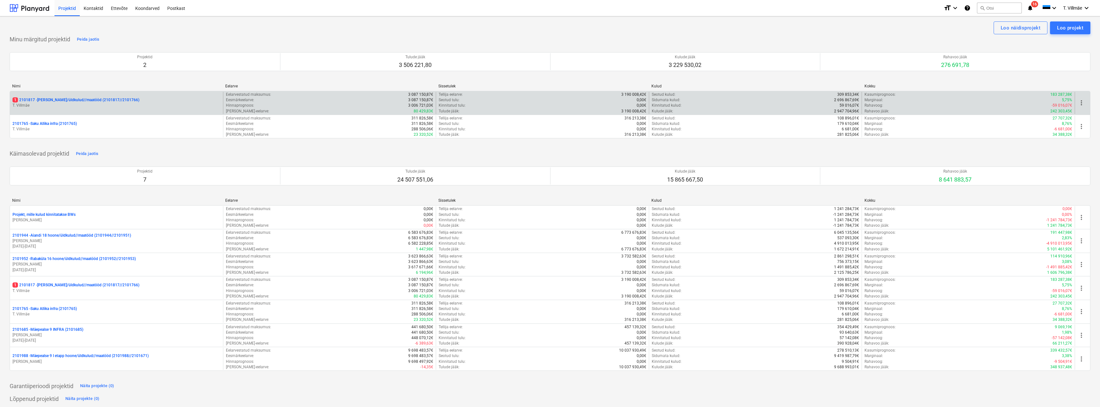
click at [55, 100] on p "1 2101817 - [PERSON_NAME]/üldkulud//maatööd (2101817//2101766)" at bounding box center [75, 99] width 127 height 5
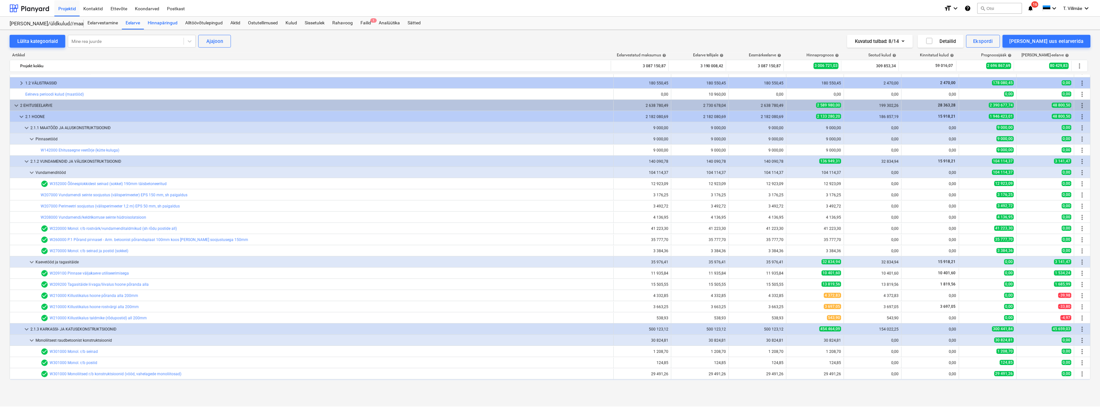
scroll to position [585, 0]
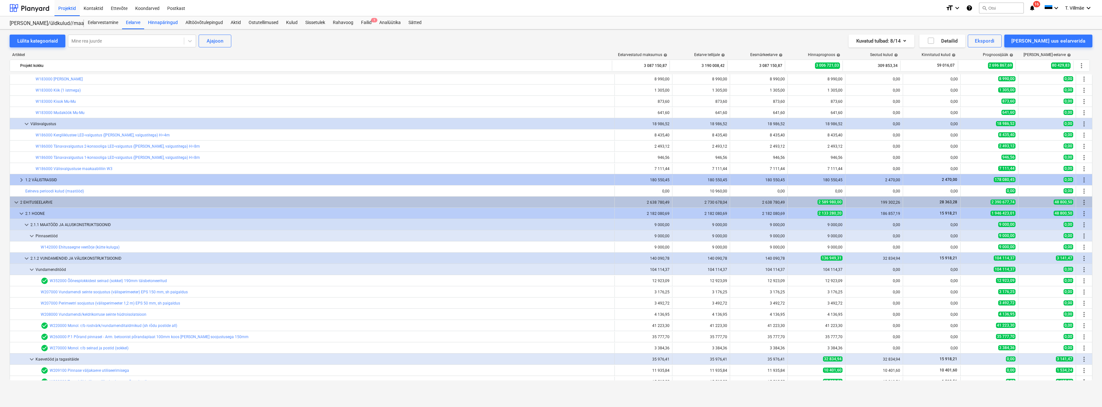
click at [167, 20] on div "Hinnapäringud" at bounding box center [162, 22] width 37 height 13
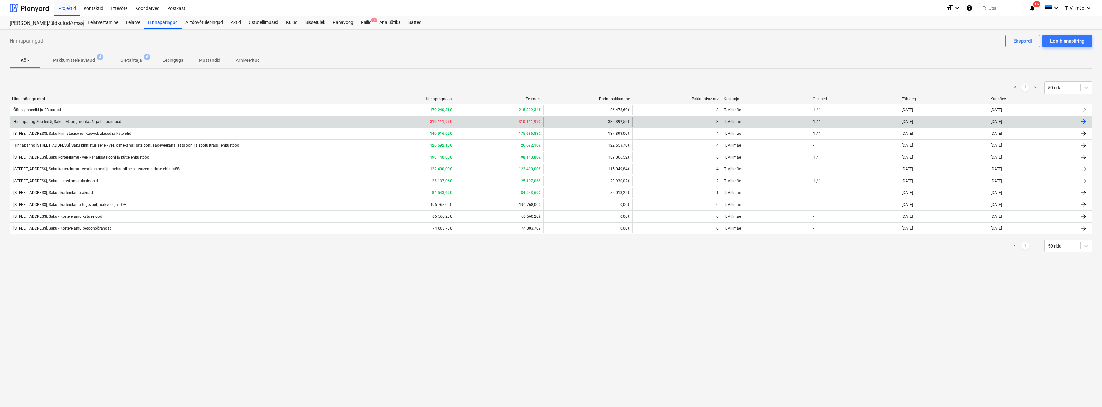
click at [86, 123] on div "Hinnapäring Soo tee 5, Saku - Müüri-, montaaži- ja betoonitööd" at bounding box center [66, 122] width 109 height 5
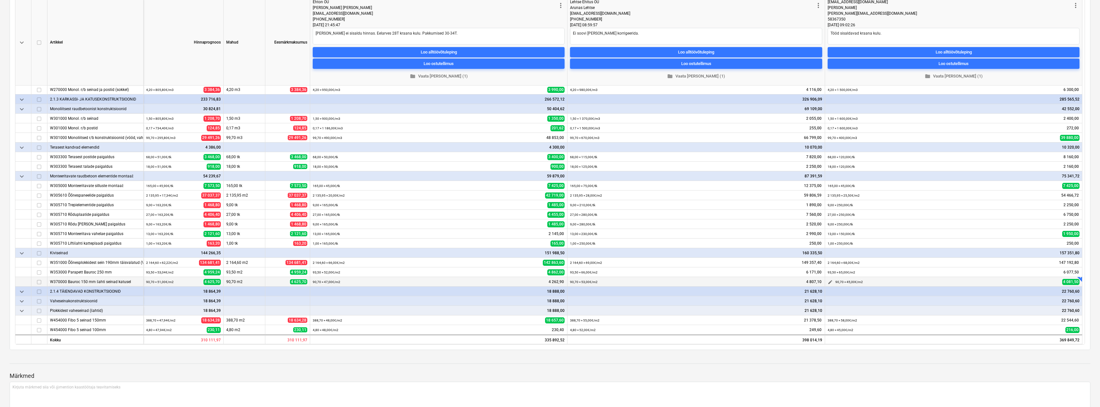
scroll to position [160, 0]
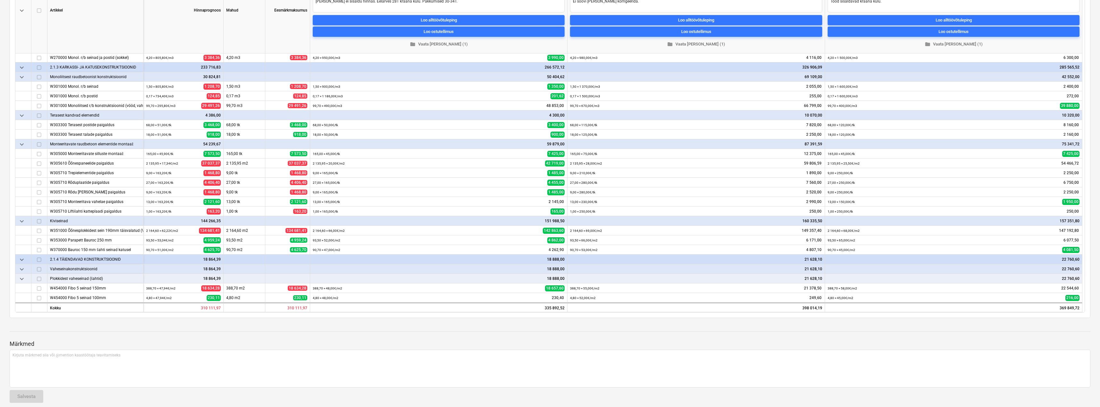
type textarea "x"
